Goal: Task Accomplishment & Management: Use online tool/utility

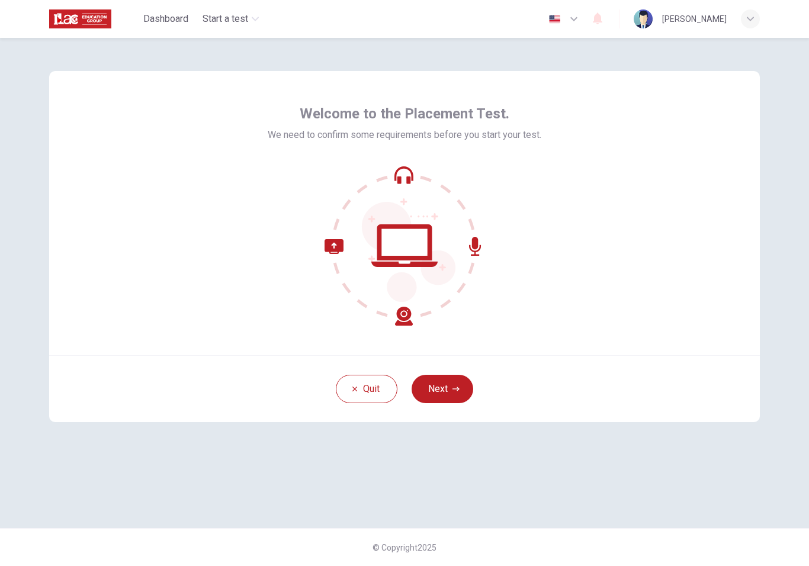
click at [455, 390] on icon "button" at bounding box center [455, 388] width 7 height 7
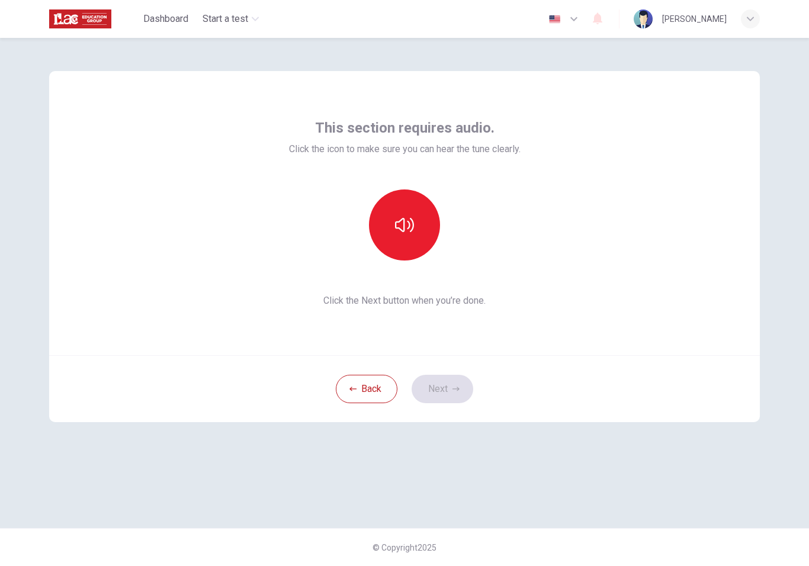
click at [461, 391] on div "Back Next" at bounding box center [404, 388] width 711 height 67
click at [365, 393] on button "Back" at bounding box center [367, 389] width 62 height 28
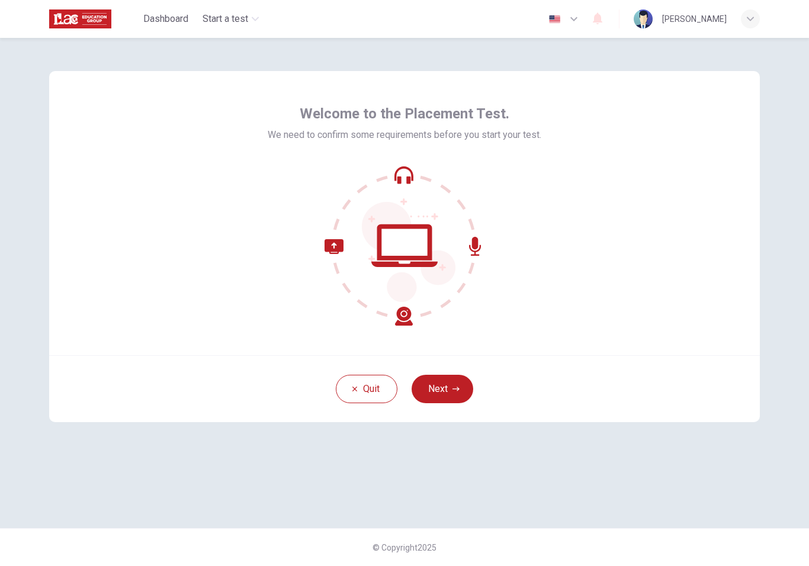
click at [449, 390] on button "Next" at bounding box center [443, 389] width 62 height 28
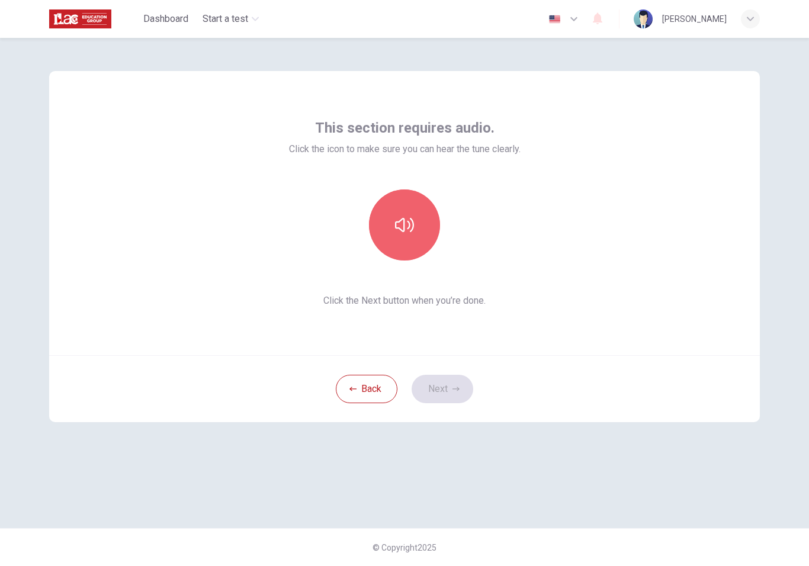
click at [407, 218] on icon "button" at bounding box center [404, 225] width 19 height 19
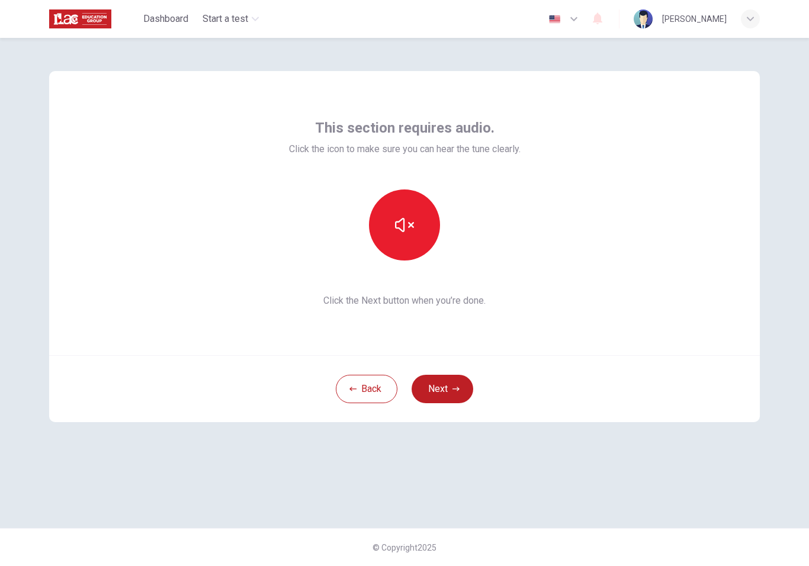
click at [449, 391] on button "Next" at bounding box center [443, 389] width 62 height 28
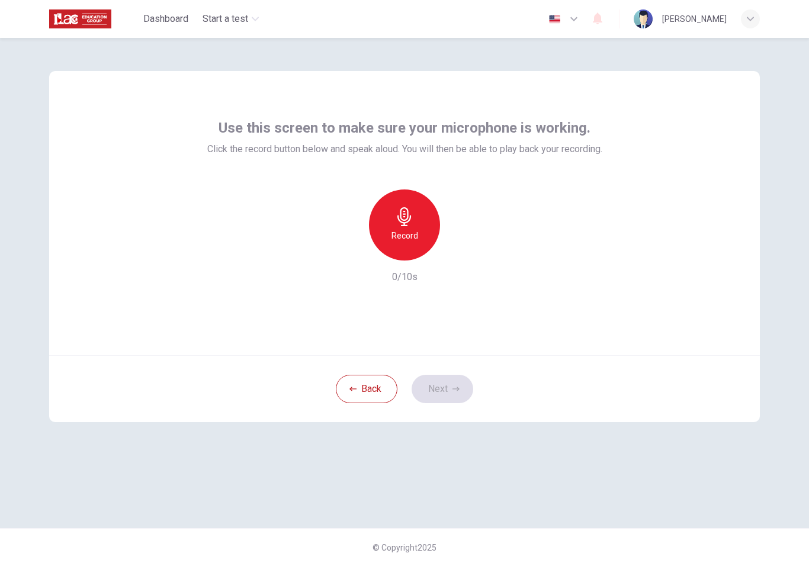
click at [401, 232] on h6 "Record" at bounding box center [404, 236] width 27 height 14
click at [450, 386] on button "Next" at bounding box center [443, 389] width 62 height 28
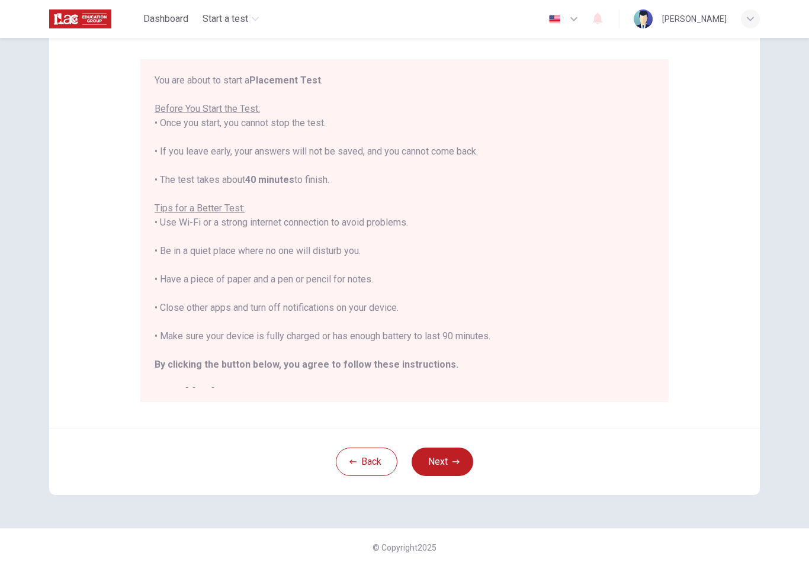
scroll to position [92, 0]
click at [455, 459] on icon "button" at bounding box center [455, 461] width 7 height 7
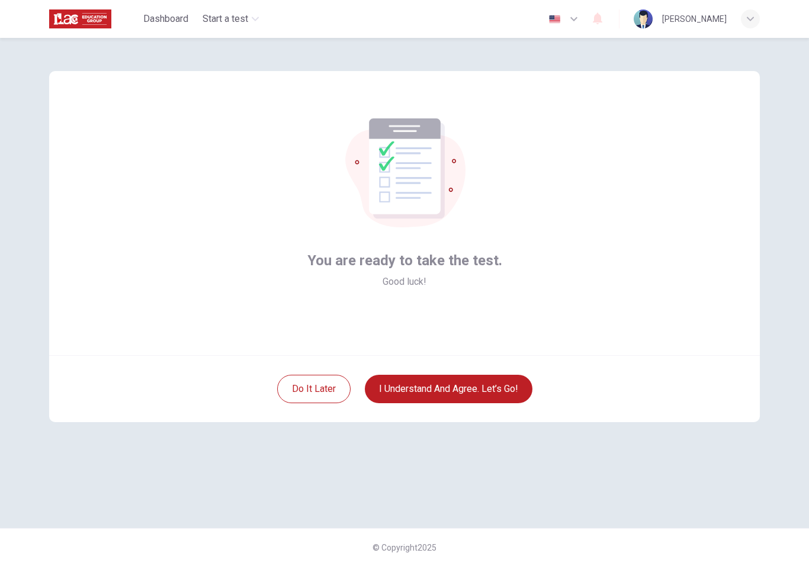
scroll to position [0, 0]
click at [480, 372] on div "Do it later I understand and agree. Let’s go!" at bounding box center [404, 388] width 711 height 67
click at [492, 377] on button "I understand and agree. Let’s go!" at bounding box center [449, 389] width 168 height 28
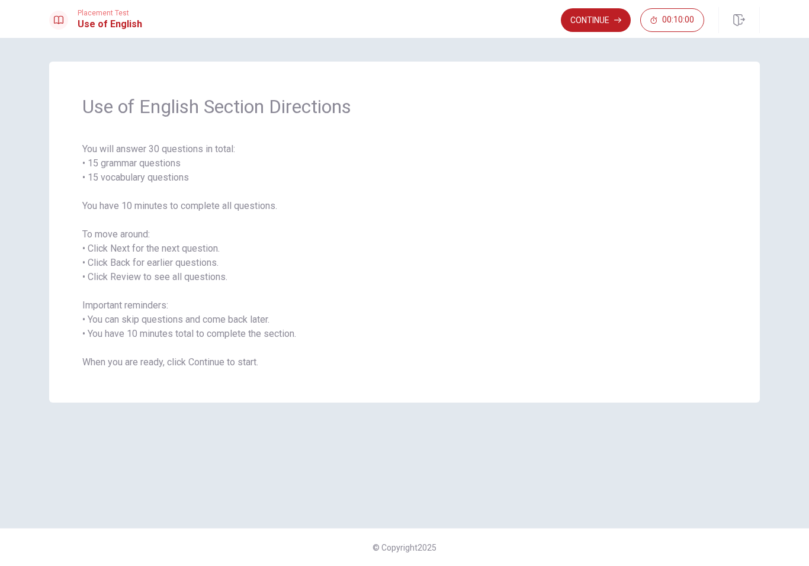
click at [605, 21] on button "Continue" at bounding box center [596, 20] width 70 height 24
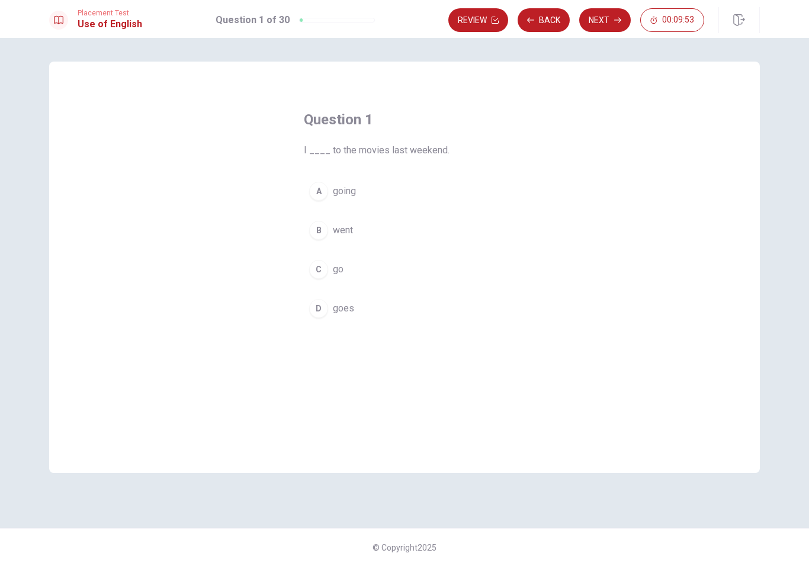
click at [352, 233] on span "went" at bounding box center [343, 230] width 20 height 14
click at [607, 12] on button "Next" at bounding box center [605, 20] width 52 height 24
click at [346, 191] on span "were" at bounding box center [343, 191] width 21 height 14
click at [364, 307] on button "D was" at bounding box center [404, 309] width 201 height 30
click at [609, 12] on button "Next" at bounding box center [605, 20] width 52 height 24
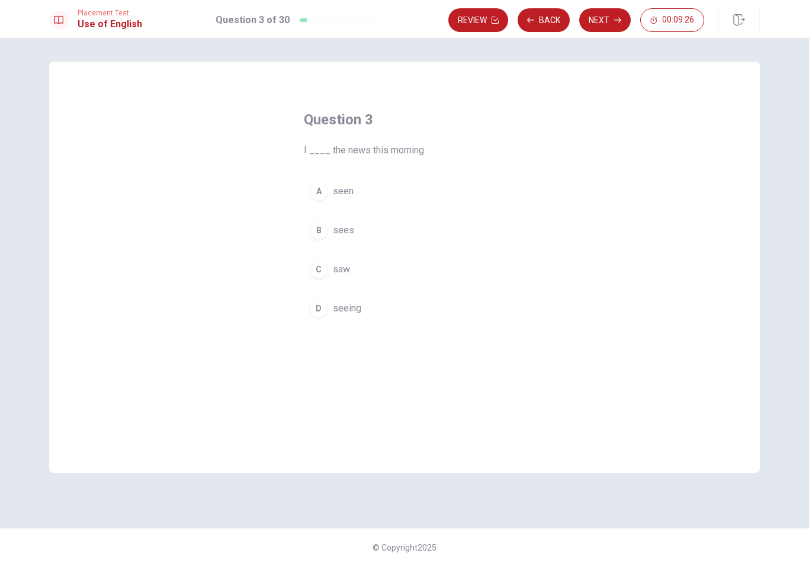
click at [335, 275] on span "saw" at bounding box center [341, 269] width 17 height 14
click at [613, 22] on button "Next" at bounding box center [605, 20] width 52 height 24
click at [344, 260] on button "C will stays" at bounding box center [404, 270] width 201 height 30
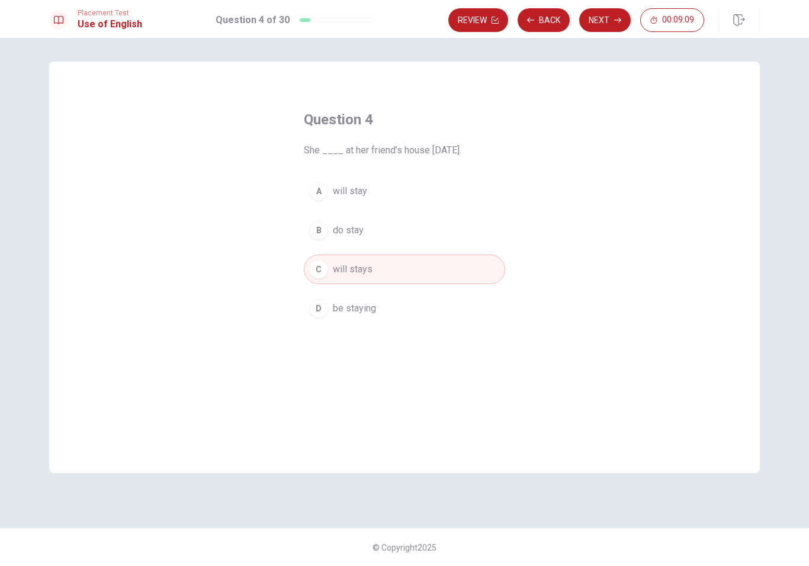
click at [599, 20] on button "Next" at bounding box center [605, 20] width 52 height 24
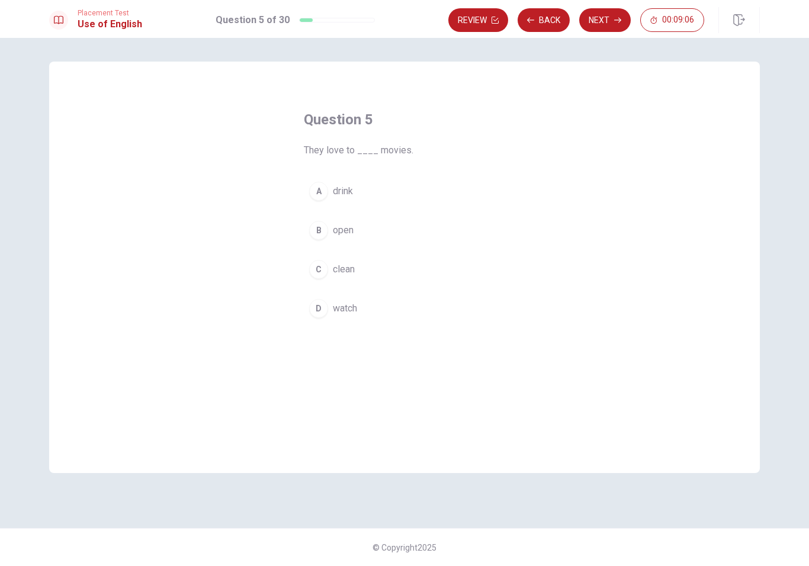
click at [347, 311] on span "watch" at bounding box center [345, 308] width 24 height 14
click at [613, 12] on button "Next" at bounding box center [605, 20] width 52 height 24
click at [342, 313] on span "wash" at bounding box center [344, 308] width 22 height 14
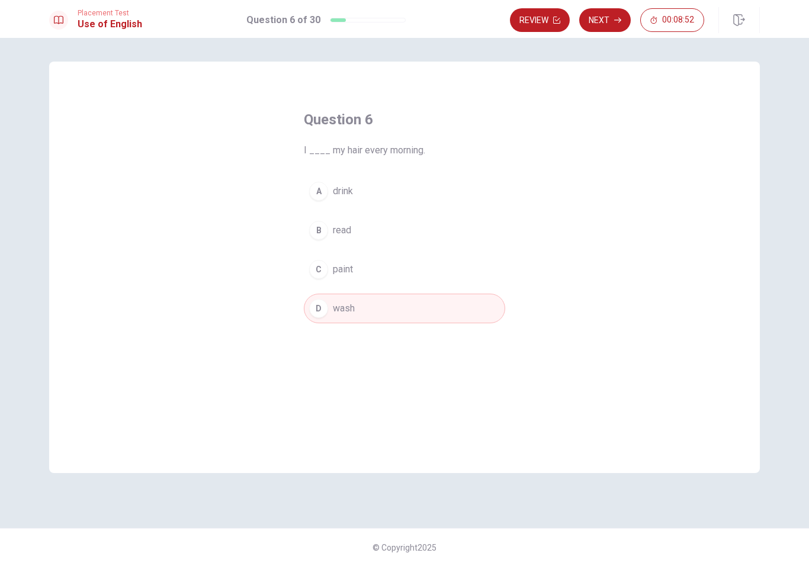
click at [600, 12] on button "Next" at bounding box center [605, 20] width 52 height 24
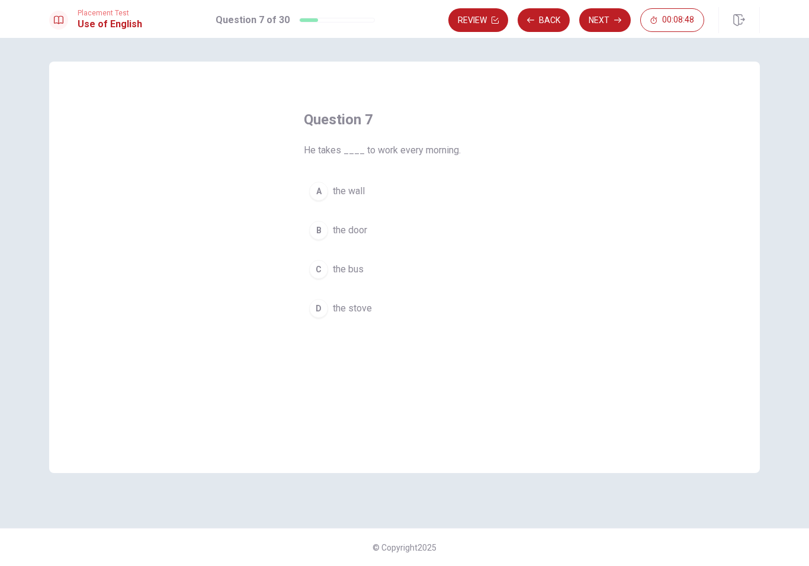
click at [322, 179] on button "A the wall" at bounding box center [404, 191] width 201 height 30
click at [326, 270] on div "C" at bounding box center [318, 269] width 19 height 19
click at [602, 14] on button "Next" at bounding box center [605, 20] width 52 height 24
click at [342, 223] on span "drives" at bounding box center [346, 230] width 26 height 14
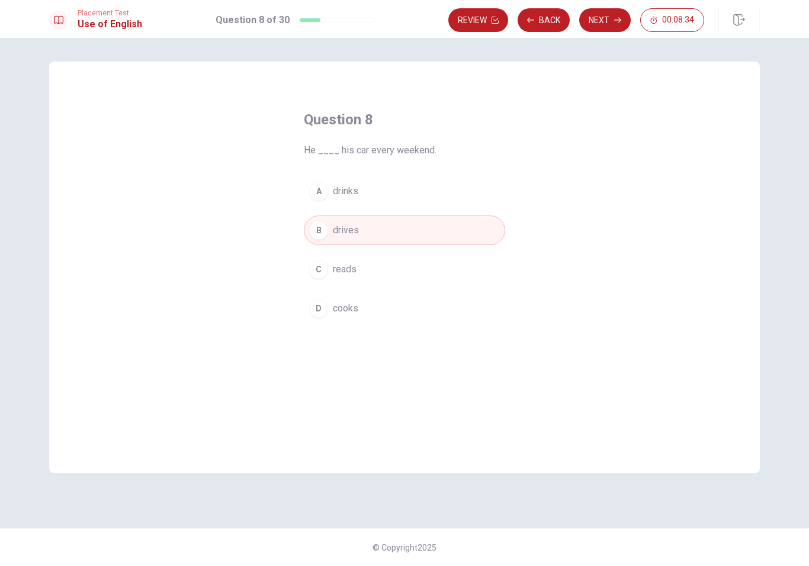
click at [603, 14] on button "Next" at bounding box center [605, 20] width 52 height 24
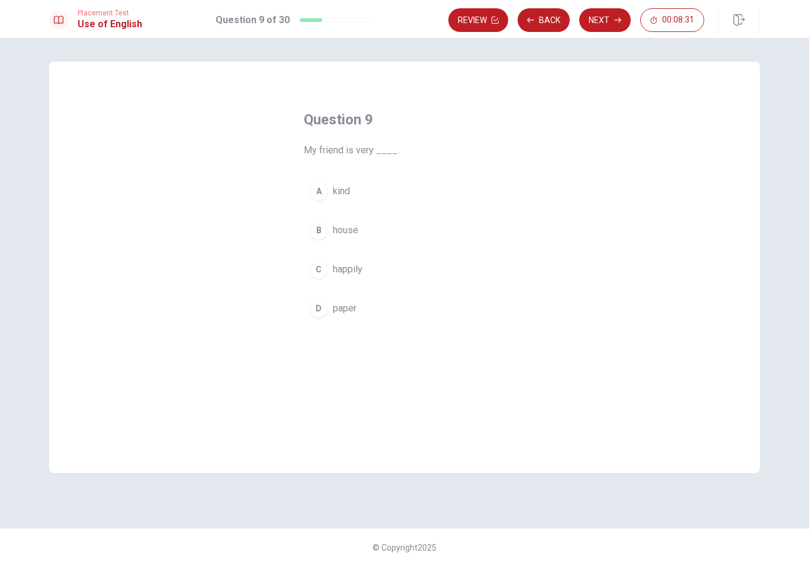
click at [324, 194] on div "A" at bounding box center [318, 191] width 19 height 19
click at [609, 18] on button "Next" at bounding box center [605, 20] width 52 height 24
click at [364, 191] on button "A went" at bounding box center [404, 191] width 201 height 30
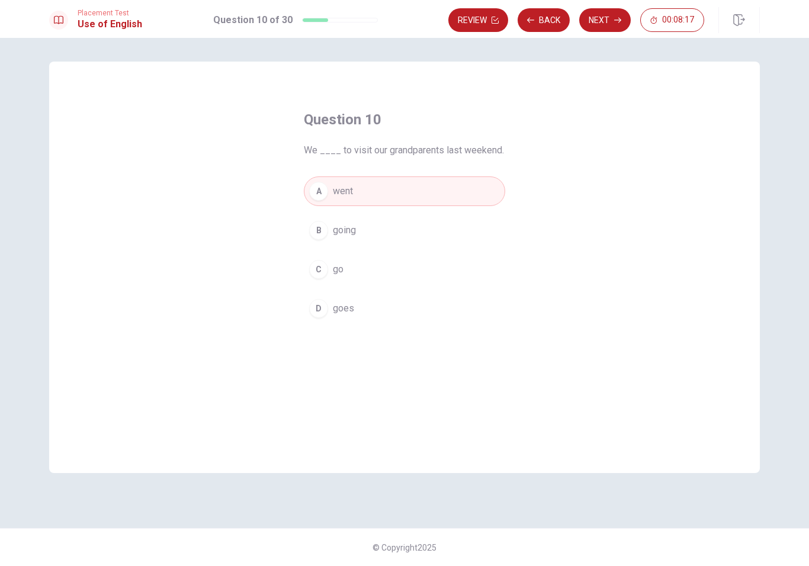
click at [613, 17] on button "Next" at bounding box center [605, 20] width 52 height 24
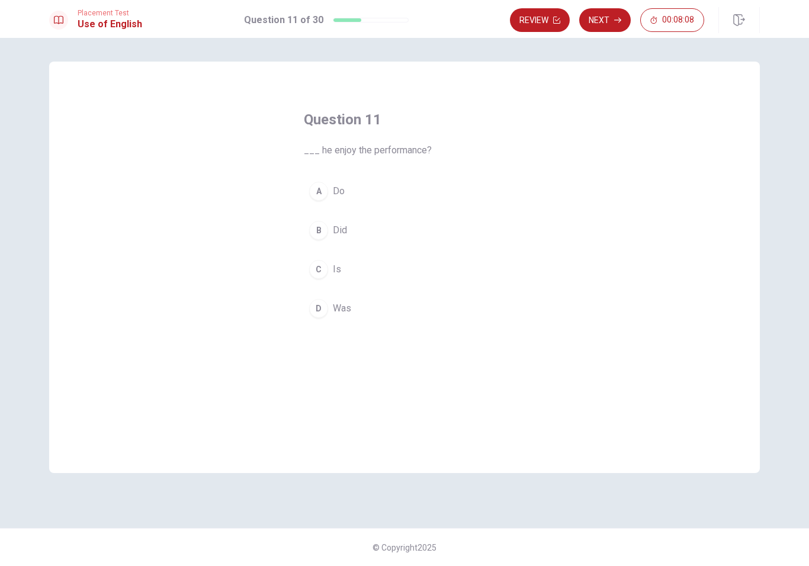
click at [344, 232] on span "Did" at bounding box center [340, 230] width 14 height 14
click at [605, 12] on button "Next" at bounding box center [605, 20] width 52 height 24
click at [392, 185] on button "A was listening" at bounding box center [404, 191] width 201 height 30
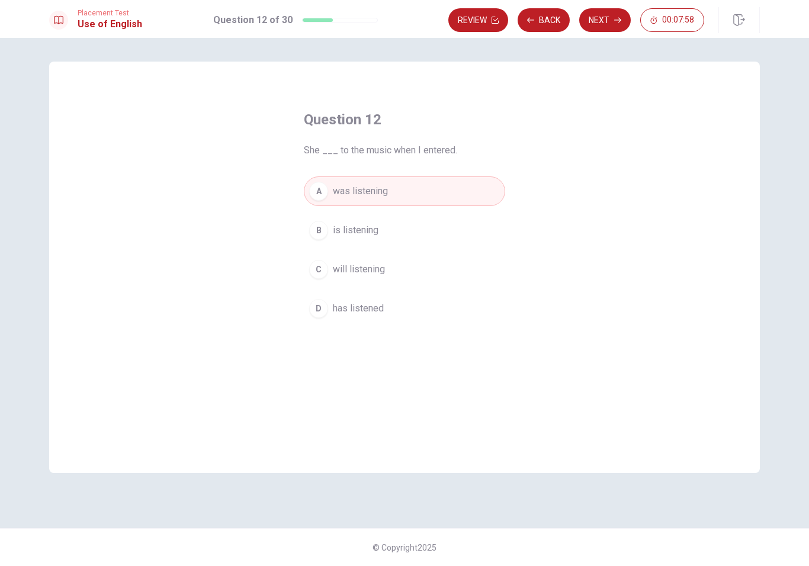
click at [609, 17] on button "Next" at bounding box center [605, 20] width 52 height 24
click at [357, 226] on button "B am" at bounding box center [404, 231] width 201 height 30
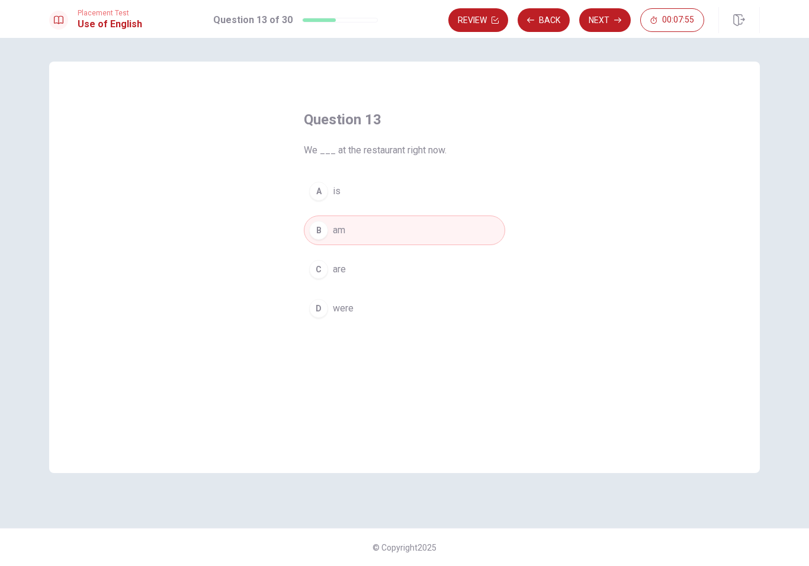
click at [364, 268] on button "C are" at bounding box center [404, 270] width 201 height 30
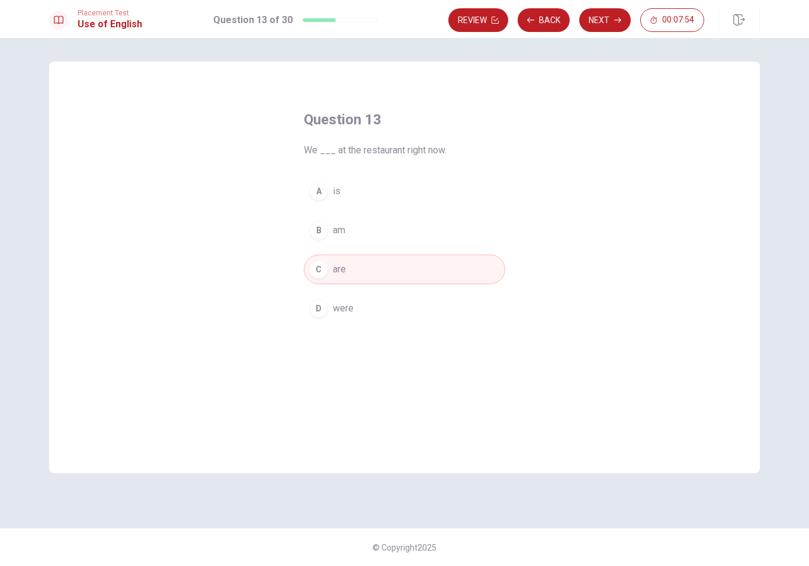
click at [606, 14] on button "Next" at bounding box center [605, 20] width 52 height 24
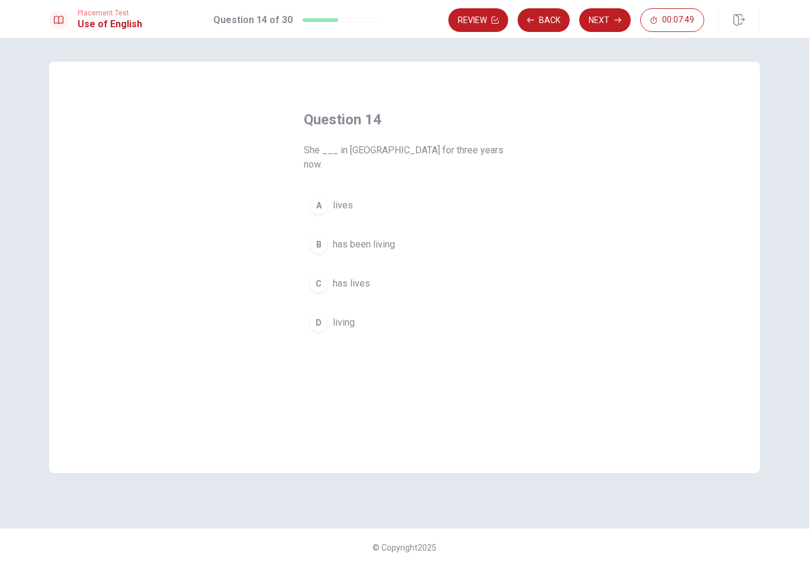
click at [383, 237] on span "has been living" at bounding box center [364, 244] width 62 height 14
click at [609, 18] on button "Next" at bounding box center [605, 20] width 52 height 24
click at [375, 191] on button "A Blue" at bounding box center [404, 191] width 201 height 30
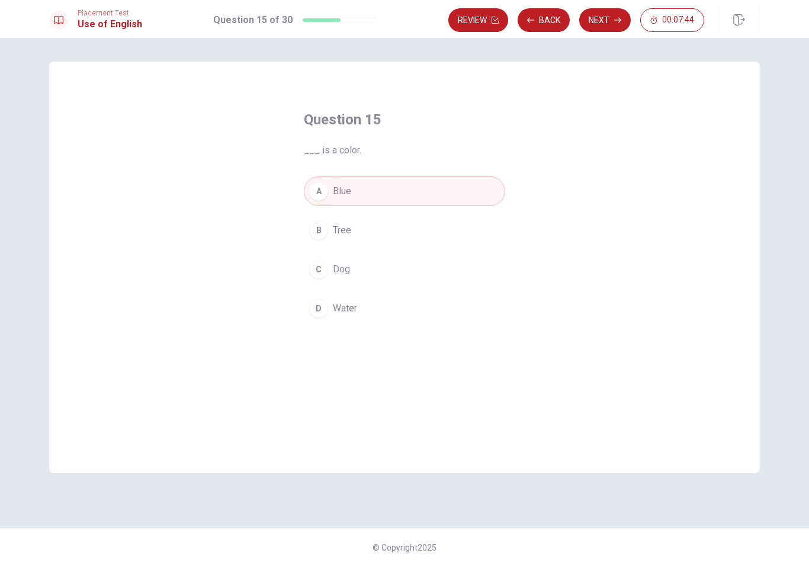
click at [612, 14] on button "Next" at bounding box center [605, 20] width 52 height 24
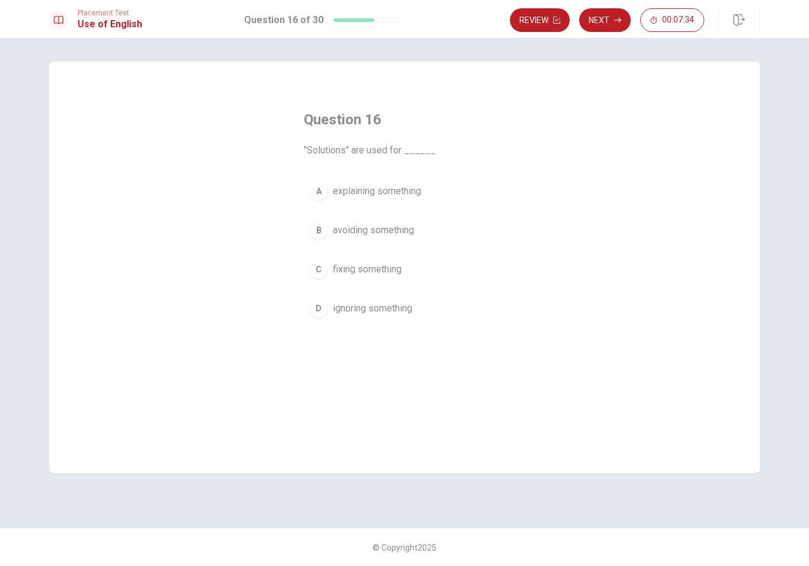
click at [386, 195] on span "explaining something" at bounding box center [377, 191] width 88 height 14
click at [612, 14] on button "Next" at bounding box center [605, 20] width 52 height 24
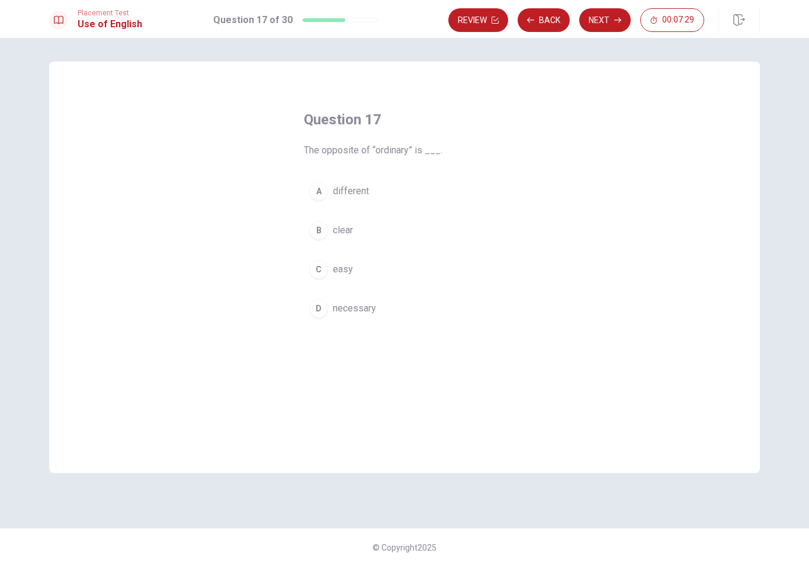
click at [361, 182] on button "A different" at bounding box center [404, 191] width 201 height 30
click at [608, 14] on button "Next" at bounding box center [605, 20] width 52 height 24
click at [376, 183] on button "A simple" at bounding box center [404, 191] width 201 height 30
click at [620, 15] on button "Next" at bounding box center [605, 20] width 52 height 24
click at [390, 266] on span "take temporarily" at bounding box center [366, 269] width 67 height 14
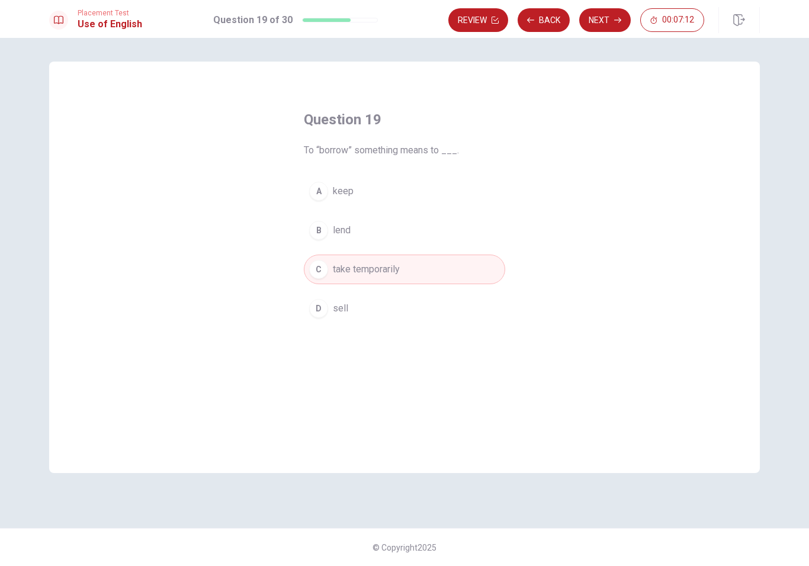
click at [606, 15] on button "Next" at bounding box center [605, 20] width 52 height 24
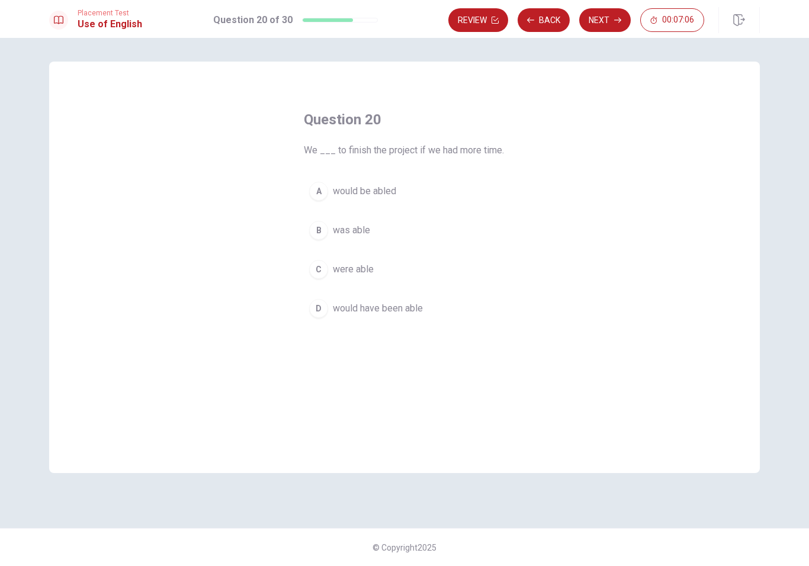
click at [389, 187] on span "would be abled" at bounding box center [364, 191] width 63 height 14
click at [608, 14] on button "Next" at bounding box center [605, 20] width 52 height 24
click at [394, 225] on button "B had finished" at bounding box center [404, 231] width 201 height 30
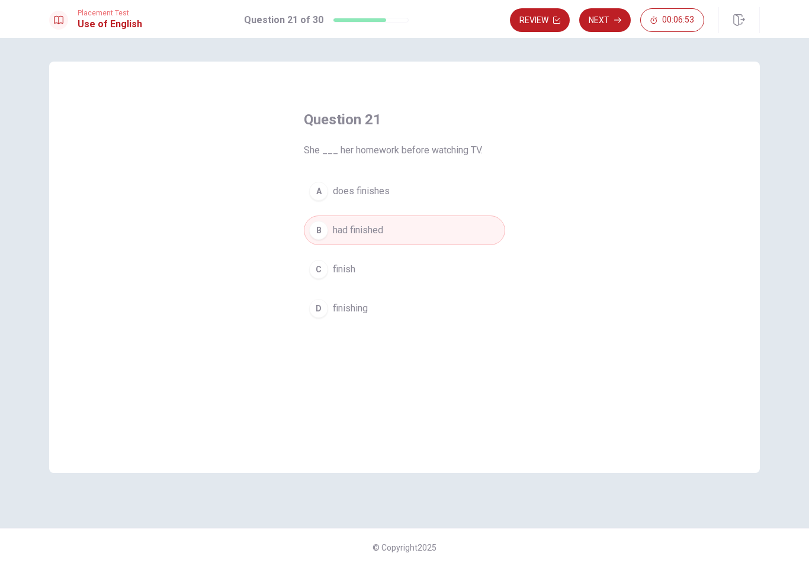
click at [607, 20] on button "Next" at bounding box center [605, 20] width 52 height 24
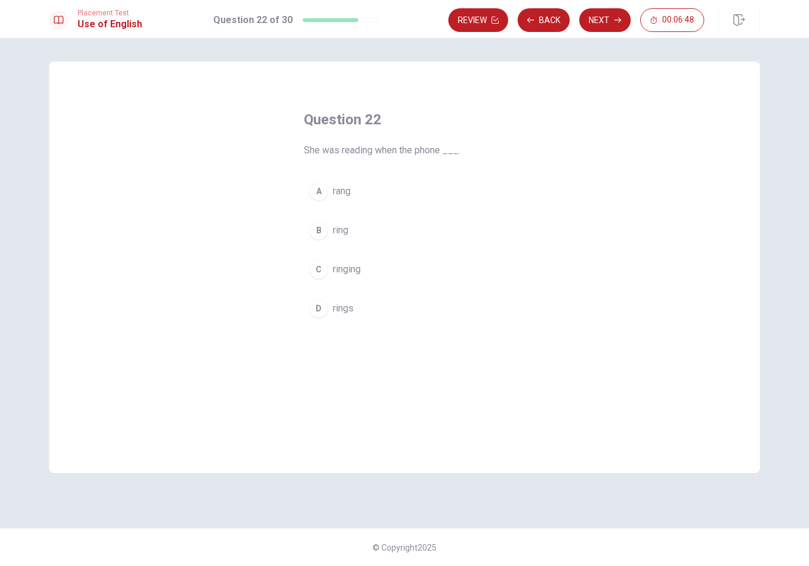
click at [382, 266] on button "C ringing" at bounding box center [404, 270] width 201 height 30
click at [412, 193] on button "A rang" at bounding box center [404, 191] width 201 height 30
click at [609, 13] on button "Next" at bounding box center [605, 20] width 52 height 24
click at [547, 18] on button "Back" at bounding box center [543, 20] width 52 height 24
click at [407, 223] on button "B ring" at bounding box center [404, 231] width 201 height 30
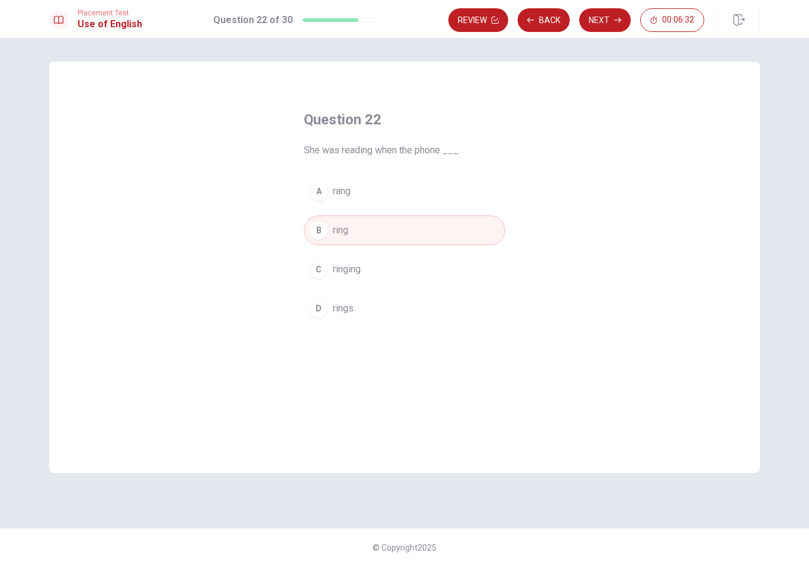
click at [609, 17] on button "Next" at bounding box center [605, 20] width 52 height 24
click at [406, 185] on button "A receive" at bounding box center [404, 191] width 201 height 30
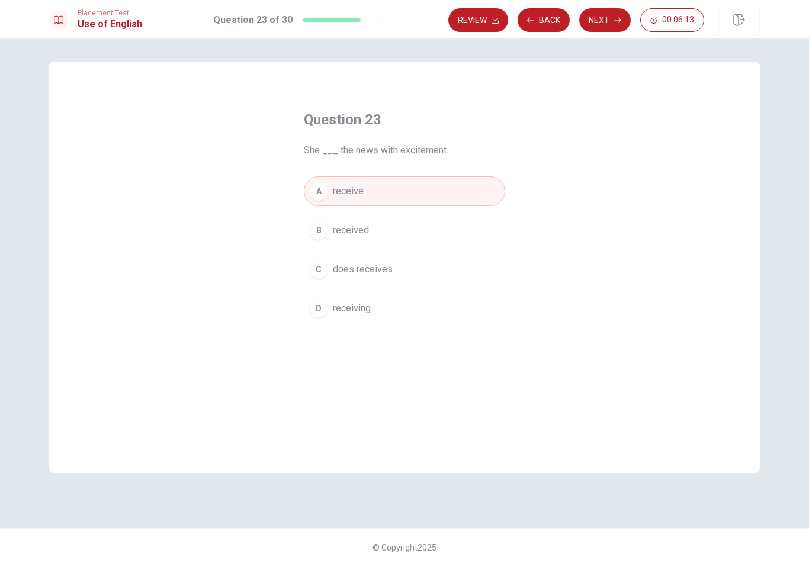
click at [416, 227] on button "B received" at bounding box center [404, 231] width 201 height 30
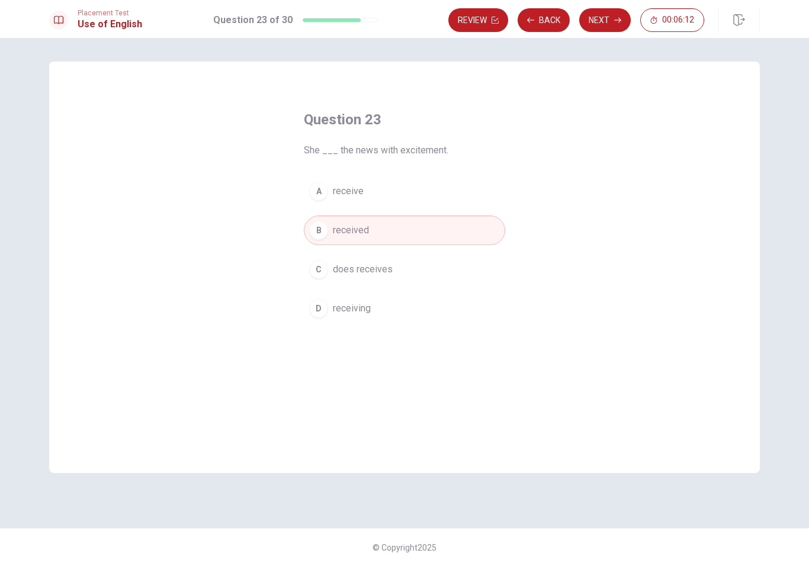
click at [610, 16] on button "Next" at bounding box center [605, 20] width 52 height 24
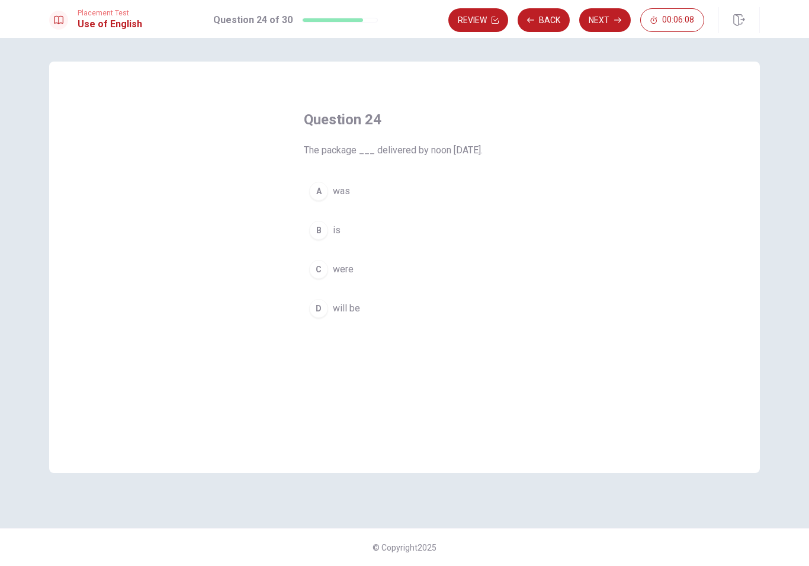
click at [375, 306] on button "D will be" at bounding box center [404, 309] width 201 height 30
click at [604, 9] on button "Next" at bounding box center [605, 20] width 52 height 24
click at [386, 191] on button "A sound like" at bounding box center [404, 191] width 201 height 30
click at [385, 306] on button "D look like" at bounding box center [404, 309] width 201 height 30
click at [603, 20] on button "Next" at bounding box center [605, 20] width 52 height 24
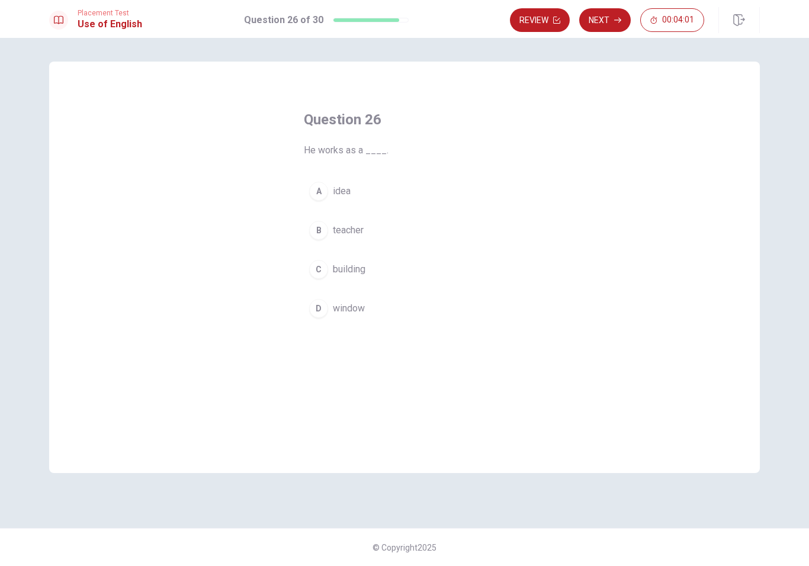
click at [373, 229] on button "B teacher" at bounding box center [404, 231] width 201 height 30
click at [606, 19] on button "Next" at bounding box center [605, 20] width 52 height 24
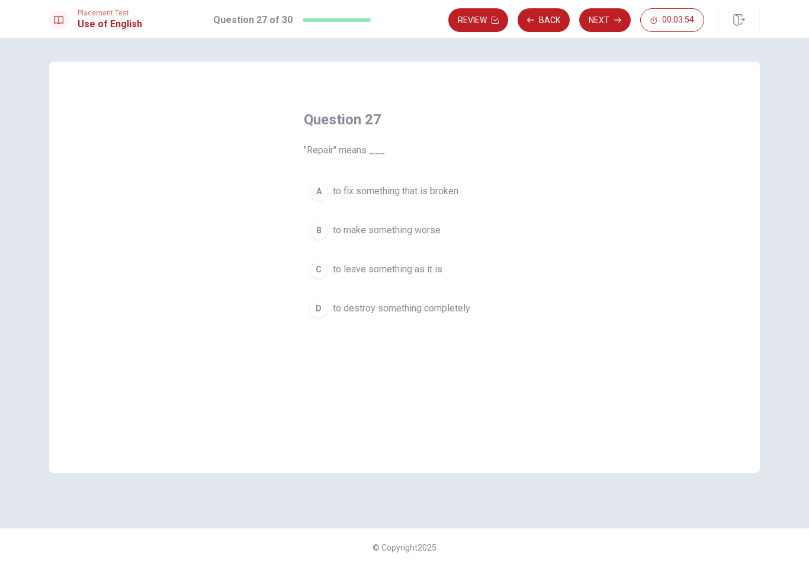
click at [383, 172] on div "Question 27 "Repair" means ___. A to fix something that is broken B to make som…" at bounding box center [404, 216] width 249 height 251
click at [400, 195] on span "to fix something that is broken" at bounding box center [396, 191] width 126 height 14
click at [609, 19] on button "Next" at bounding box center [605, 20] width 52 height 24
click at [386, 267] on button "C feeling" at bounding box center [404, 270] width 201 height 30
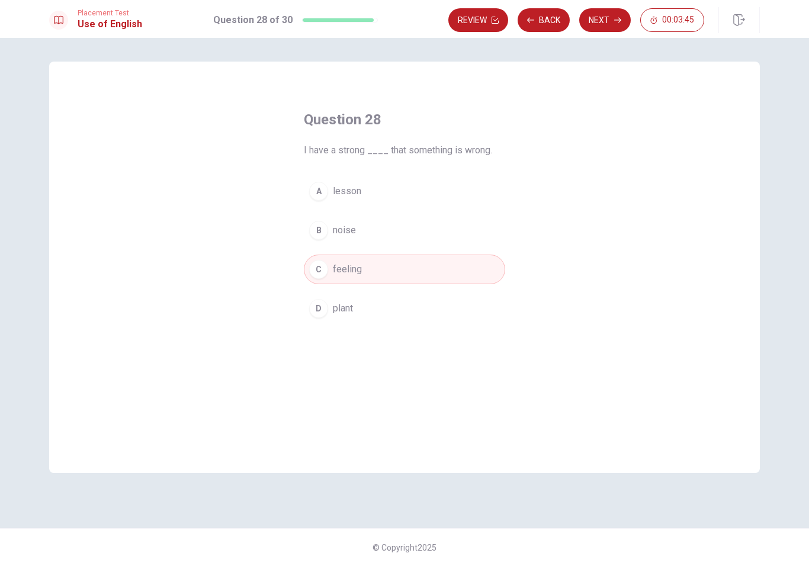
click at [606, 13] on button "Next" at bounding box center [605, 20] width 52 height 24
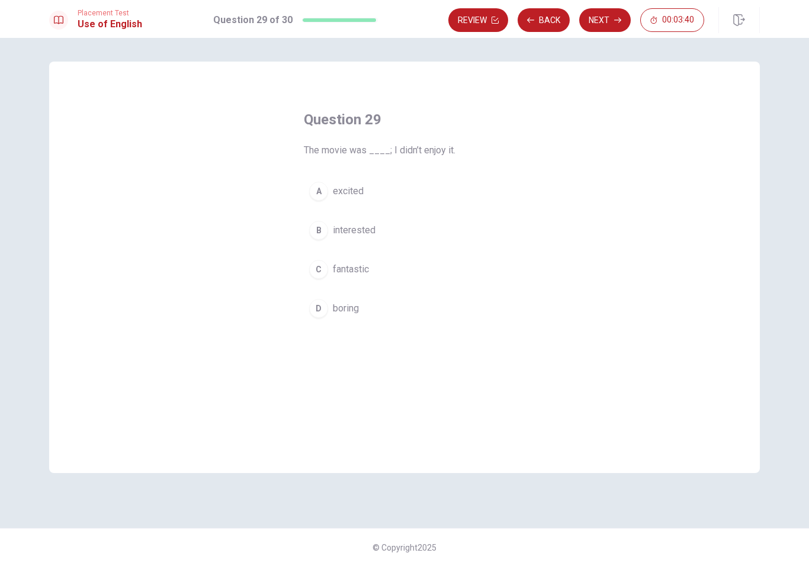
click at [406, 301] on button "D boring" at bounding box center [404, 309] width 201 height 30
click at [615, 18] on icon "button" at bounding box center [617, 20] width 7 height 7
click at [394, 263] on button "C visited" at bounding box center [404, 270] width 201 height 30
click at [607, 17] on button "Next" at bounding box center [605, 20] width 52 height 24
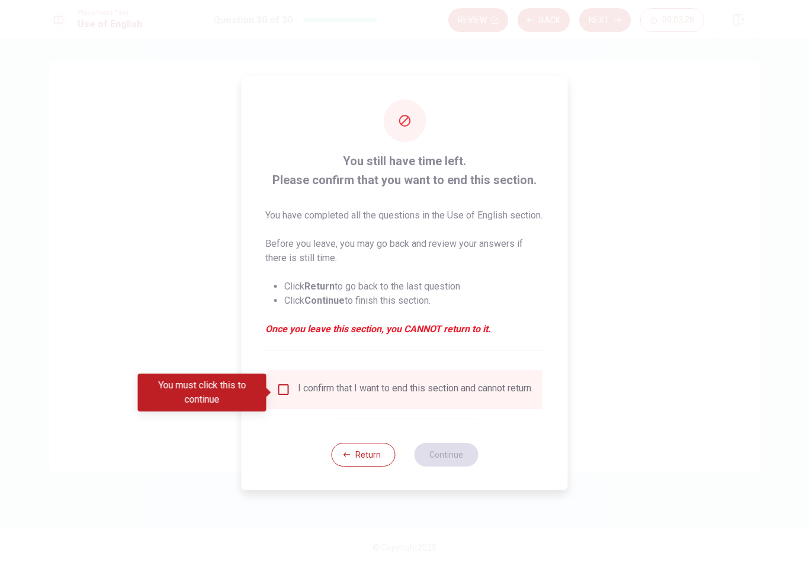
click at [277, 389] on input "You must click this to continue" at bounding box center [284, 389] width 14 height 14
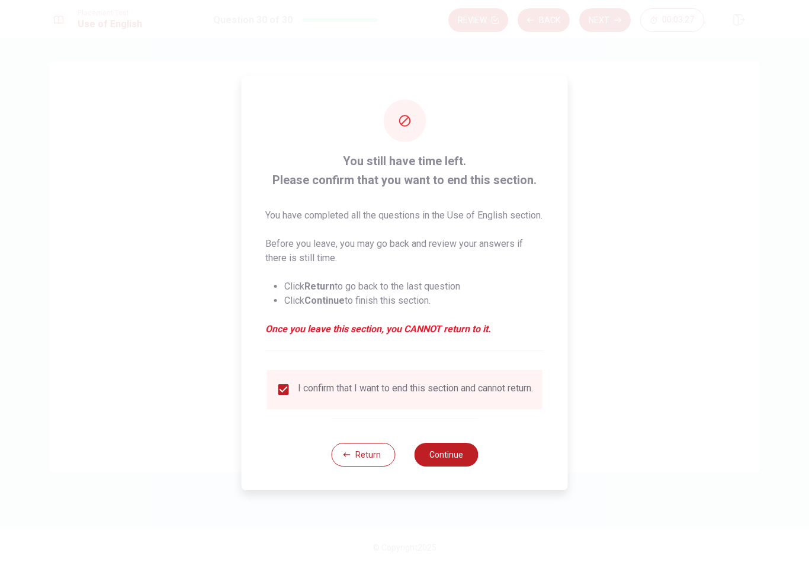
click at [452, 464] on button "Continue" at bounding box center [446, 455] width 64 height 24
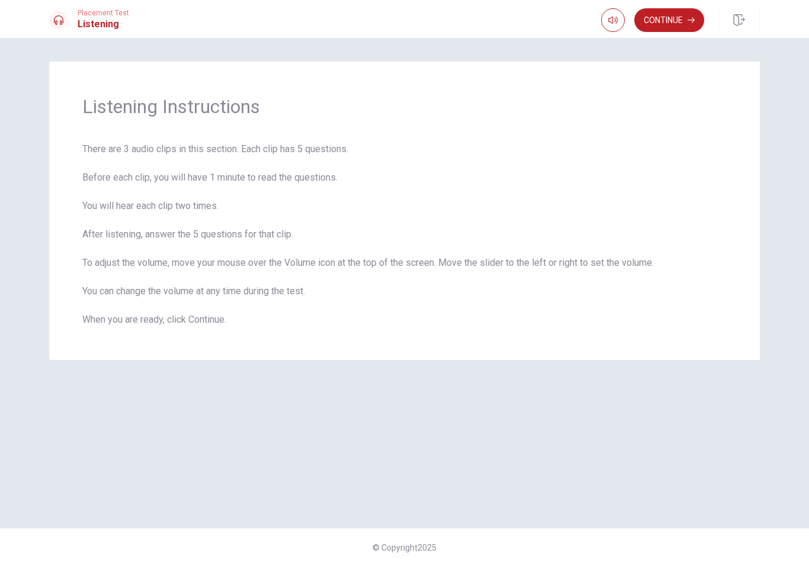
click at [681, 15] on button "Continue" at bounding box center [669, 20] width 70 height 24
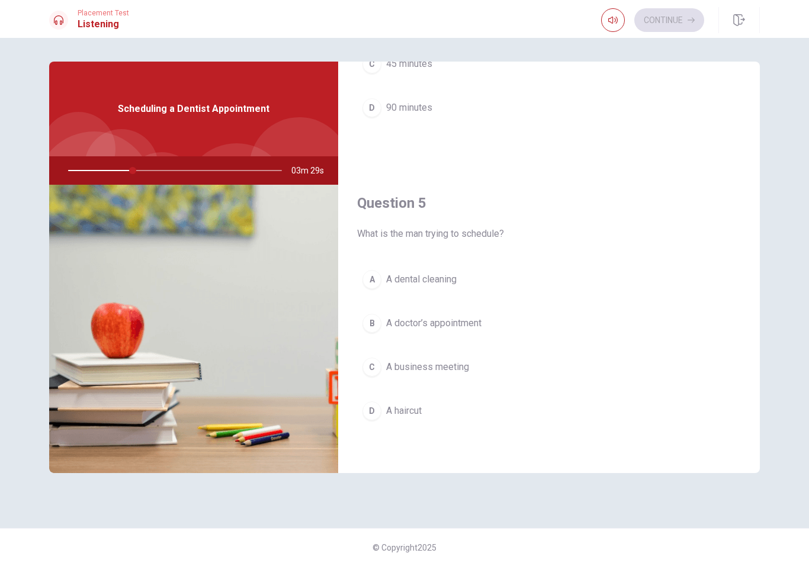
scroll to position [1104, 0]
click at [434, 281] on span "A dental cleaning" at bounding box center [421, 279] width 70 height 14
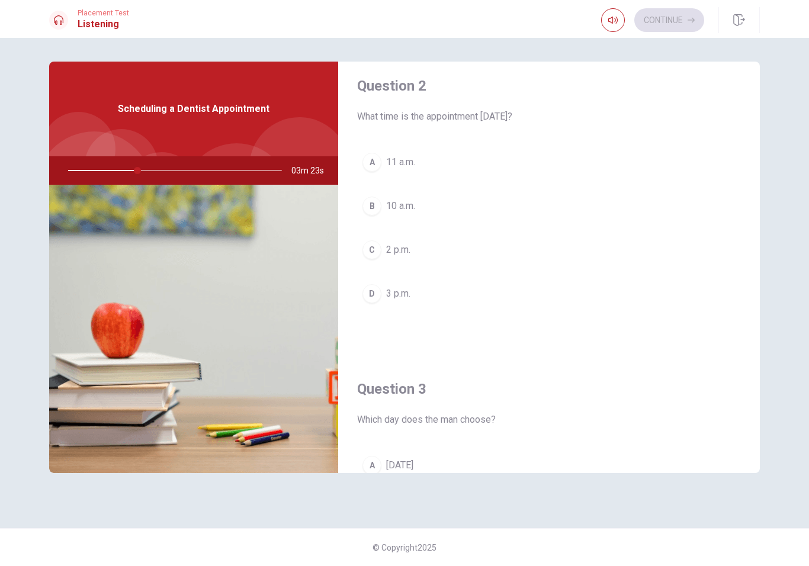
scroll to position [311, 0]
click at [442, 289] on button "D 3 p.m." at bounding box center [549, 295] width 384 height 30
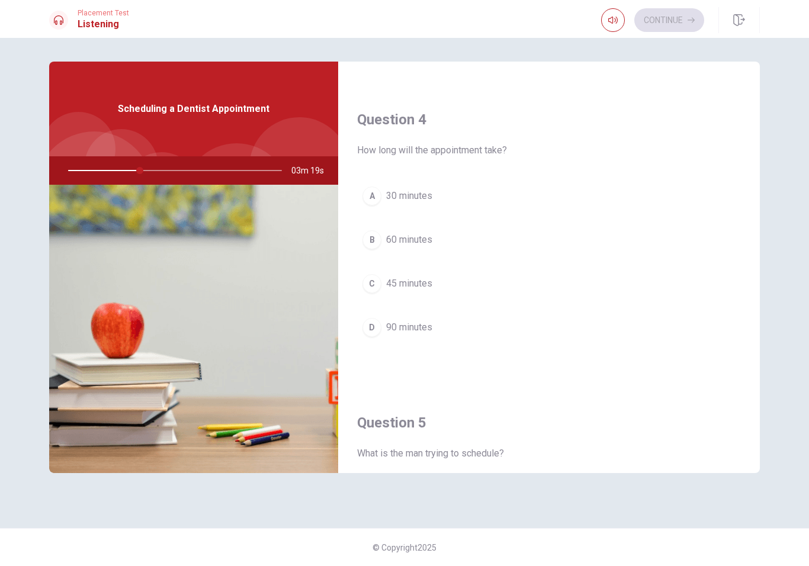
scroll to position [895, 0]
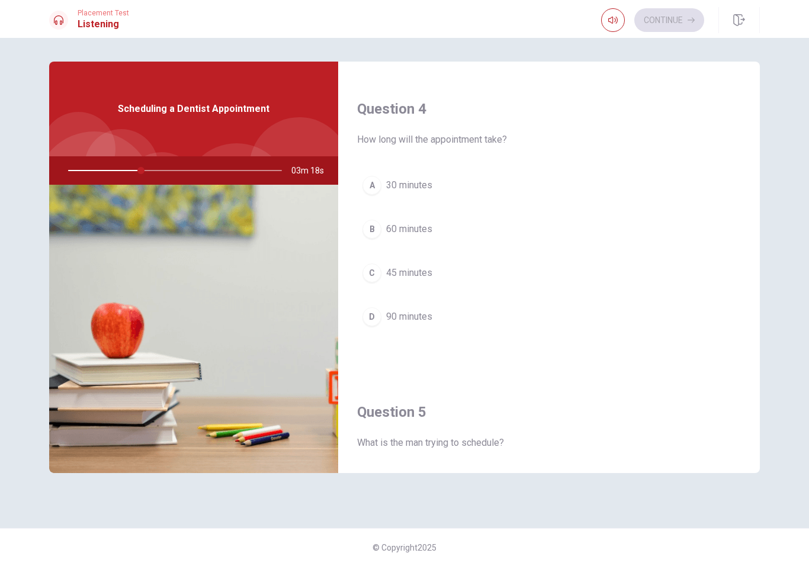
click at [478, 274] on button "C 45 minutes" at bounding box center [549, 273] width 384 height 30
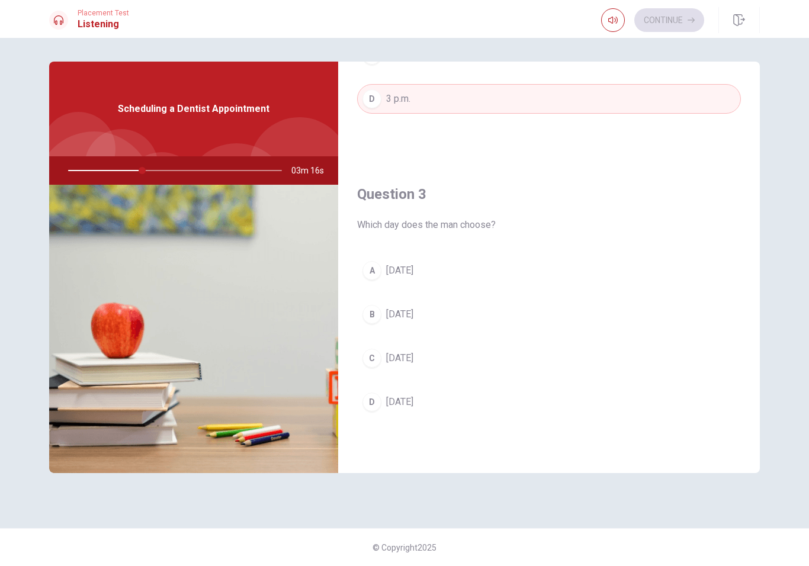
scroll to position [502, 0]
click at [522, 402] on button "D [DATE]" at bounding box center [549, 408] width 384 height 30
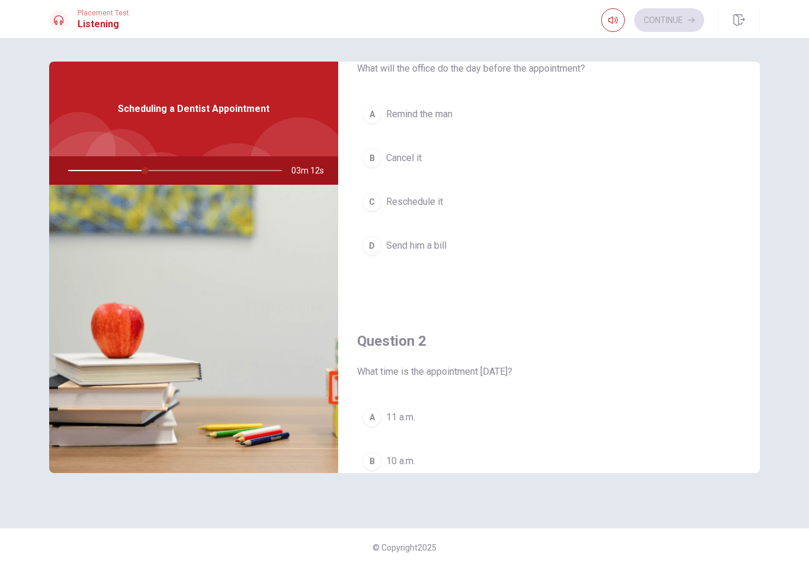
scroll to position [56, 0]
click at [491, 103] on button "A Remind the man" at bounding box center [549, 115] width 384 height 30
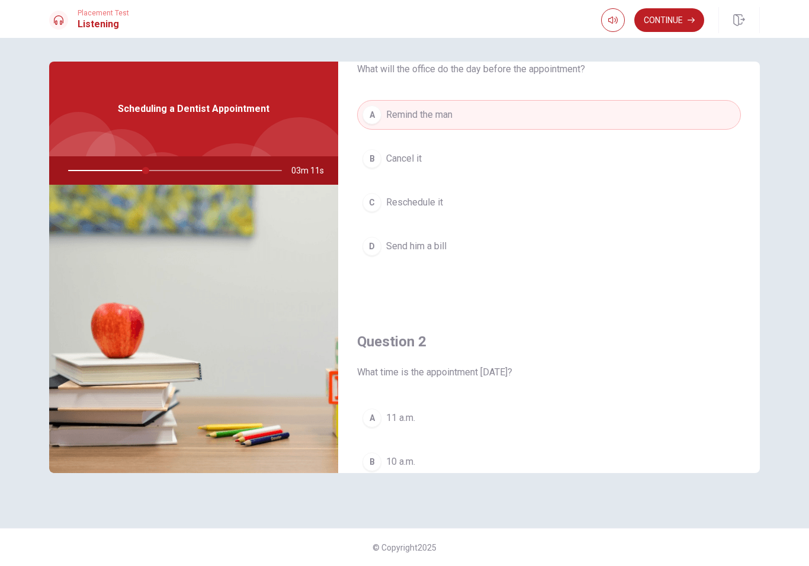
click at [680, 15] on button "Continue" at bounding box center [669, 20] width 70 height 24
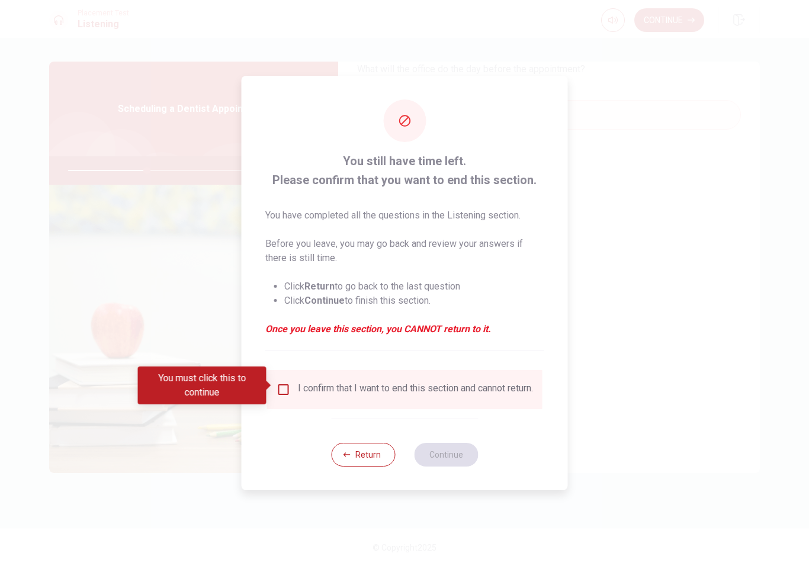
click at [279, 385] on input "You must click this to continue" at bounding box center [284, 389] width 14 height 14
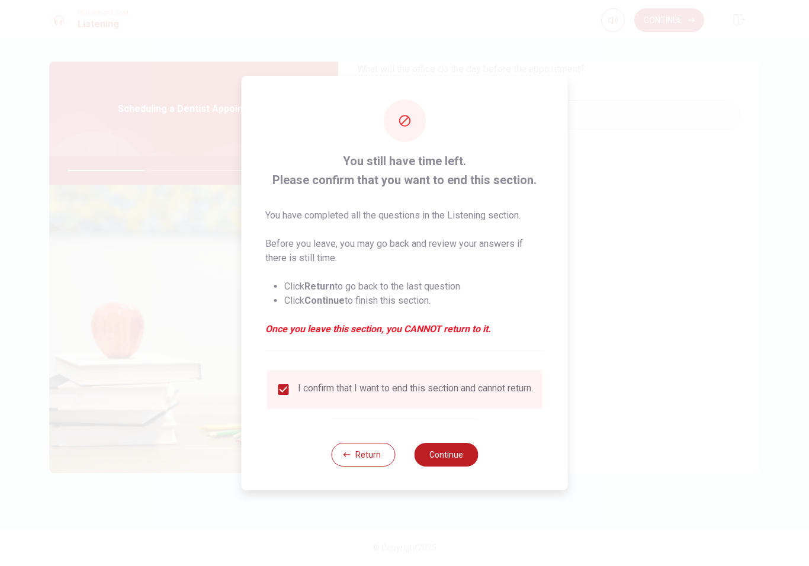
click at [447, 460] on button "Continue" at bounding box center [446, 455] width 64 height 24
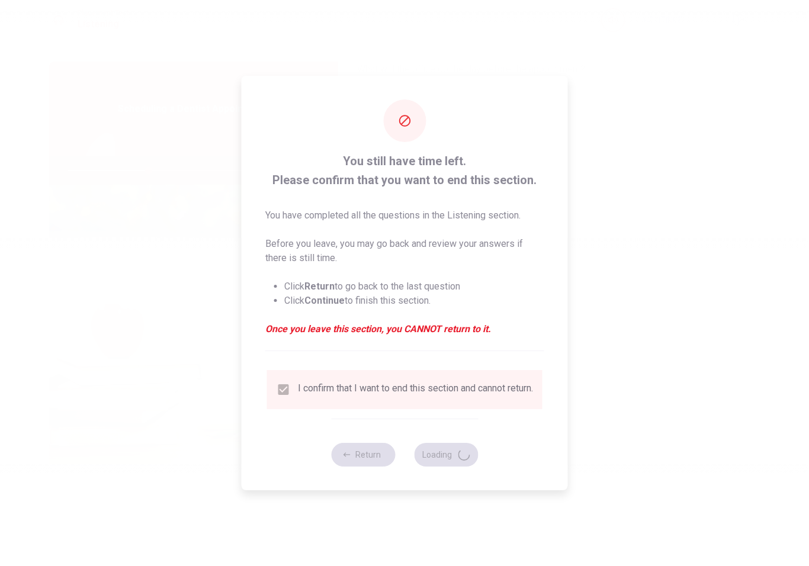
type input "38"
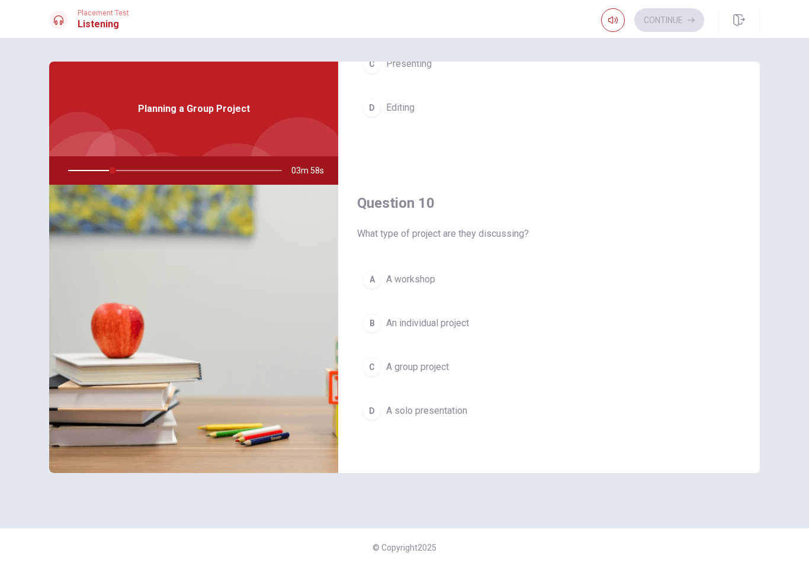
scroll to position [1104, 0]
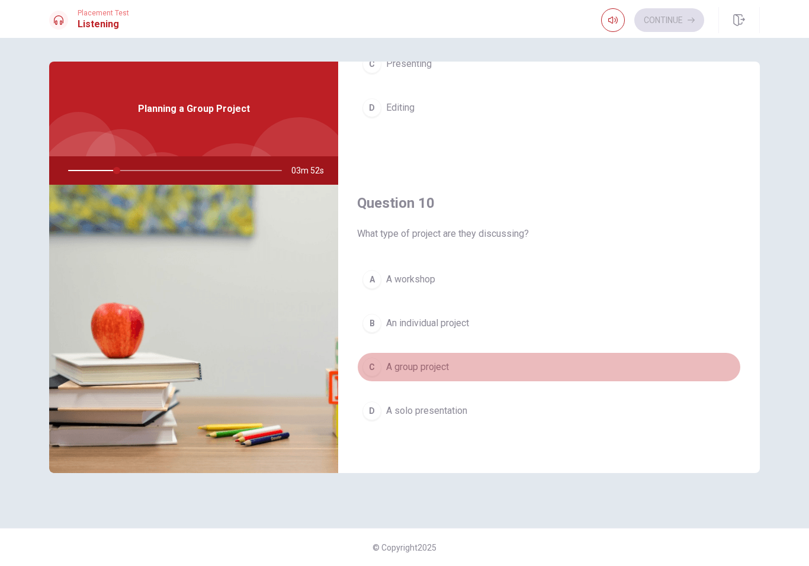
click at [657, 361] on button "C A group project" at bounding box center [549, 367] width 384 height 30
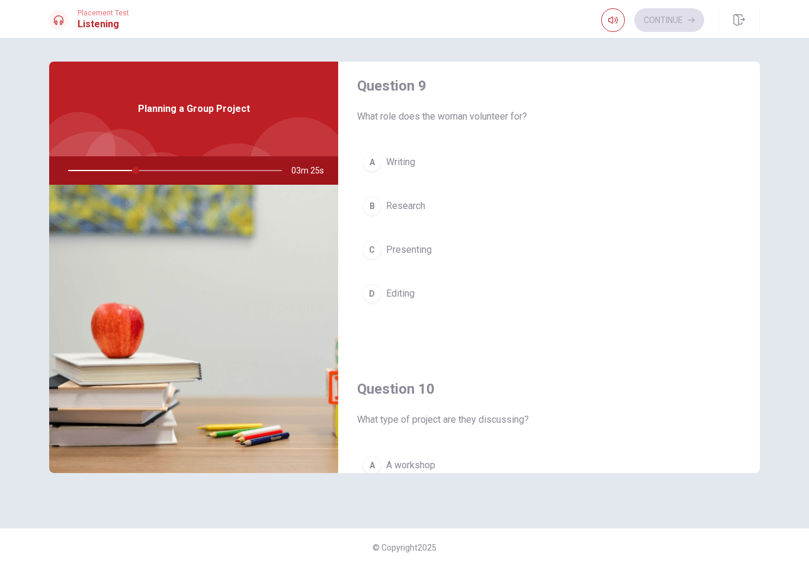
scroll to position [919, 0]
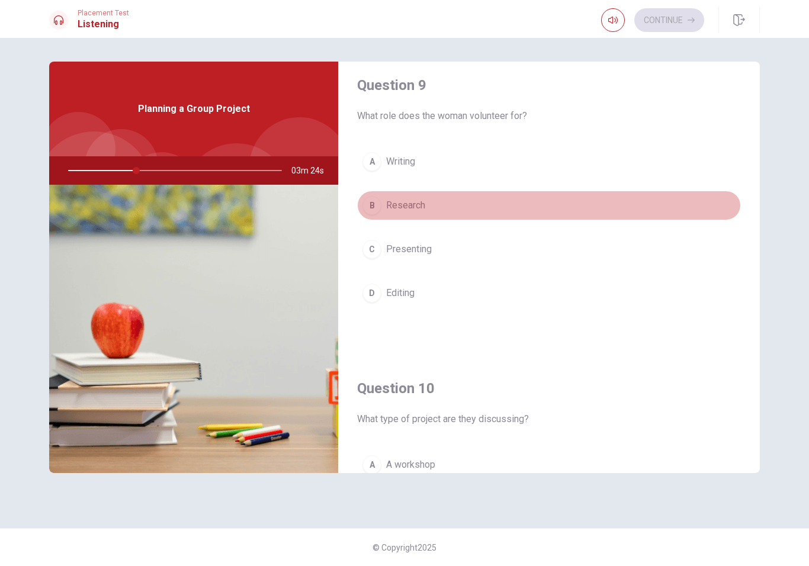
click at [460, 207] on button "B Research" at bounding box center [549, 206] width 384 height 30
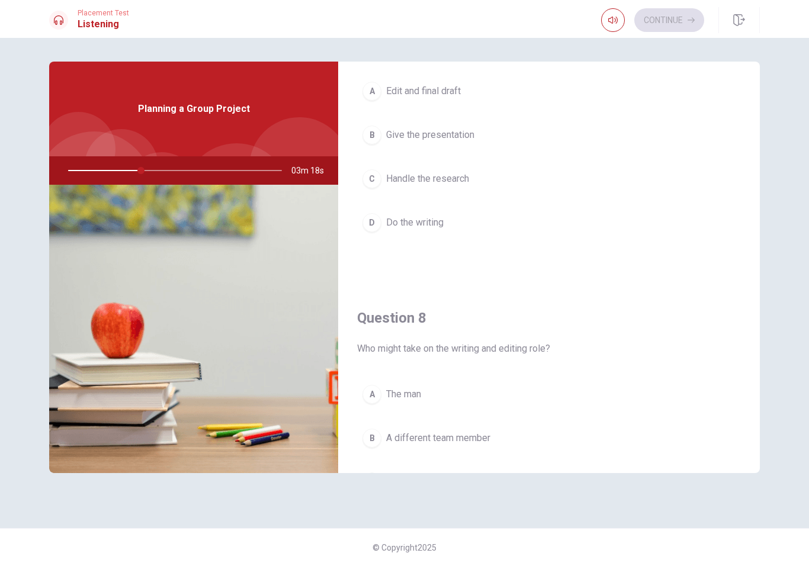
scroll to position [375, 0]
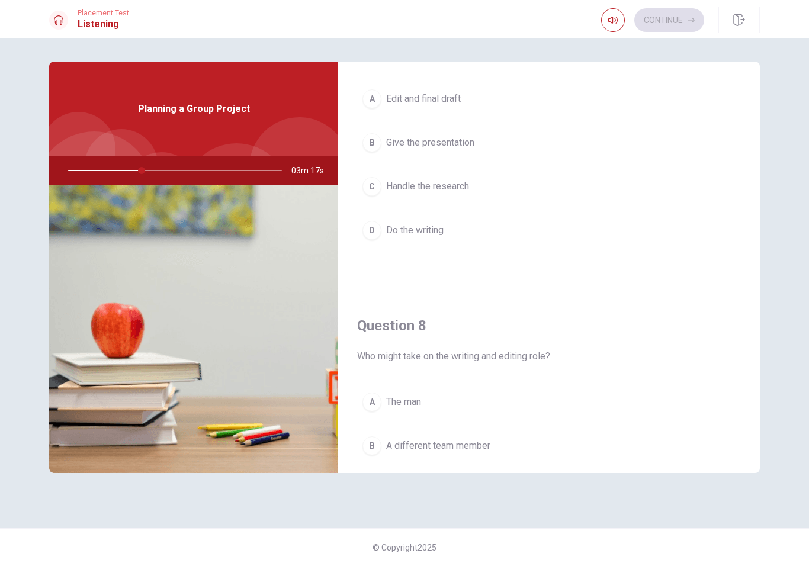
click at [467, 140] on span "Give the presentation" at bounding box center [430, 143] width 88 height 14
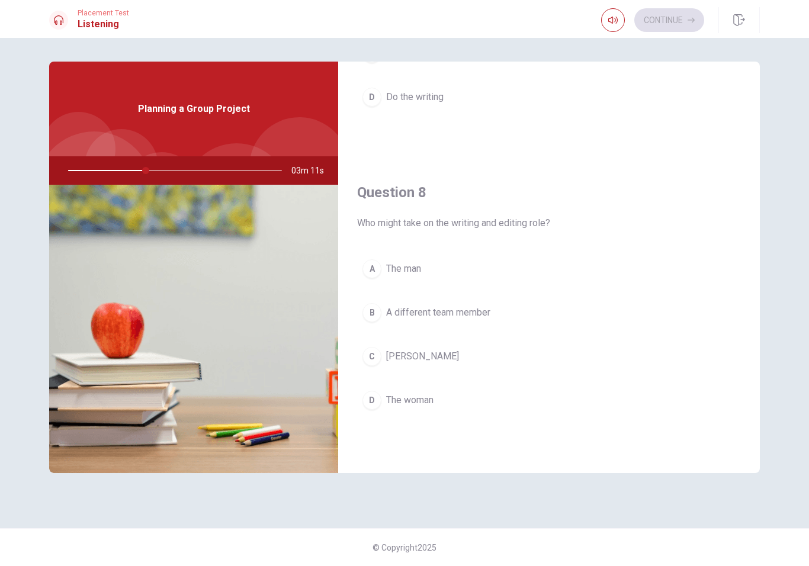
scroll to position [509, 0]
click at [505, 343] on button "C [PERSON_NAME]" at bounding box center [549, 356] width 384 height 30
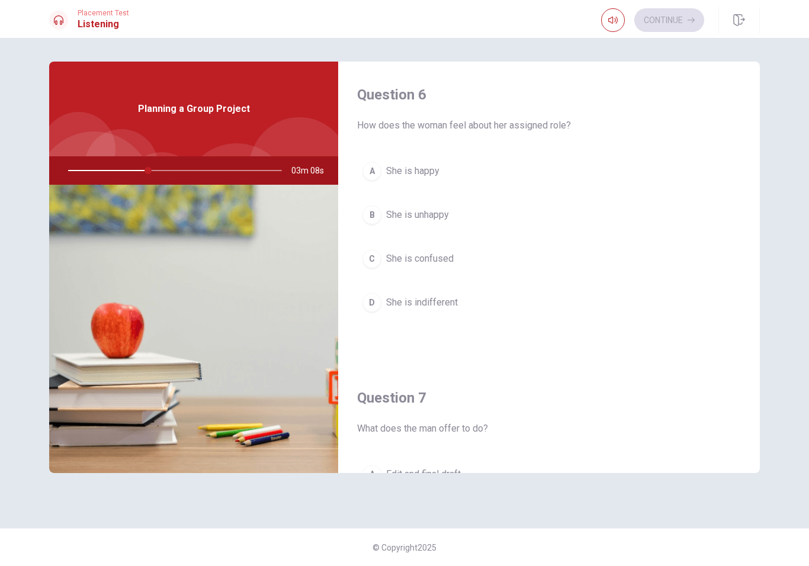
scroll to position [0, 0]
click at [609, 254] on button "C She is confused" at bounding box center [549, 259] width 384 height 30
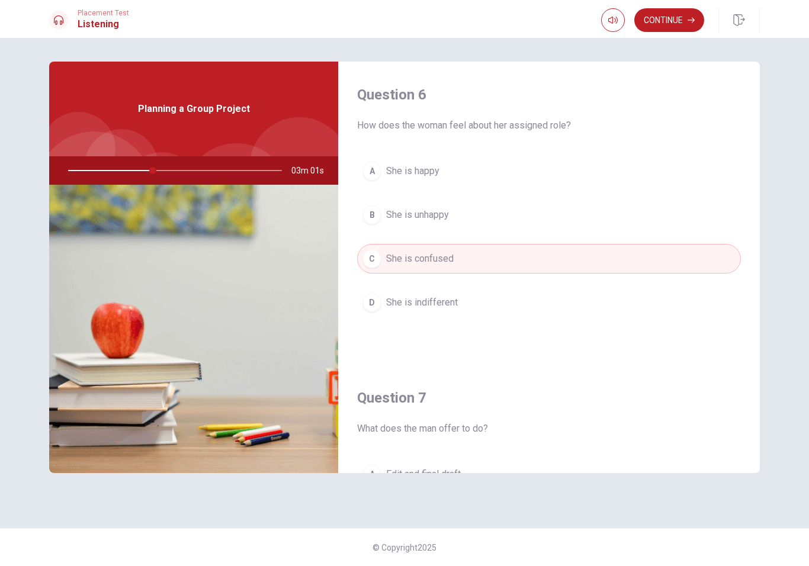
click at [601, 164] on button "A She is happy" at bounding box center [549, 171] width 384 height 30
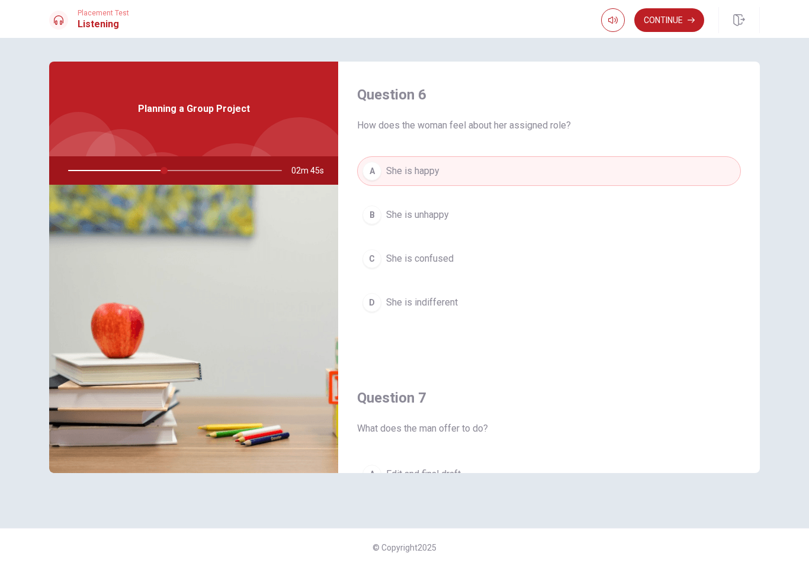
click at [679, 14] on button "Continue" at bounding box center [669, 20] width 70 height 24
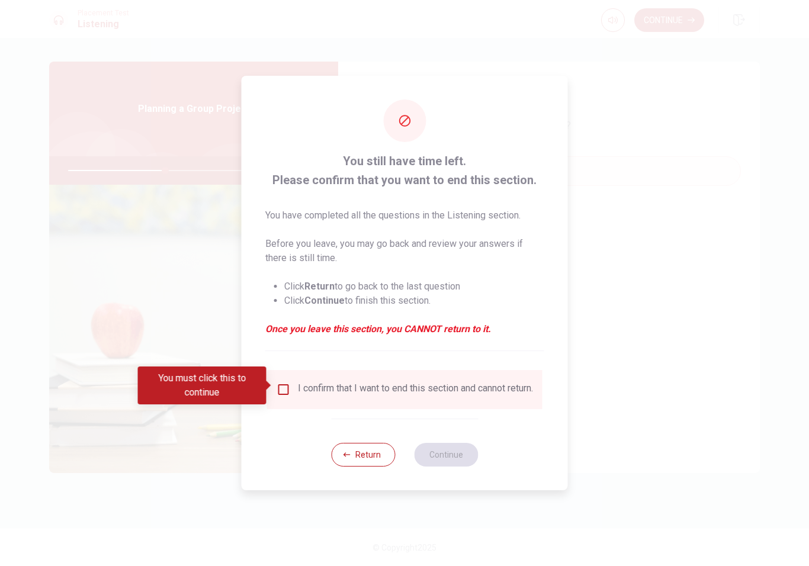
click at [277, 387] on input "You must click this to continue" at bounding box center [284, 389] width 14 height 14
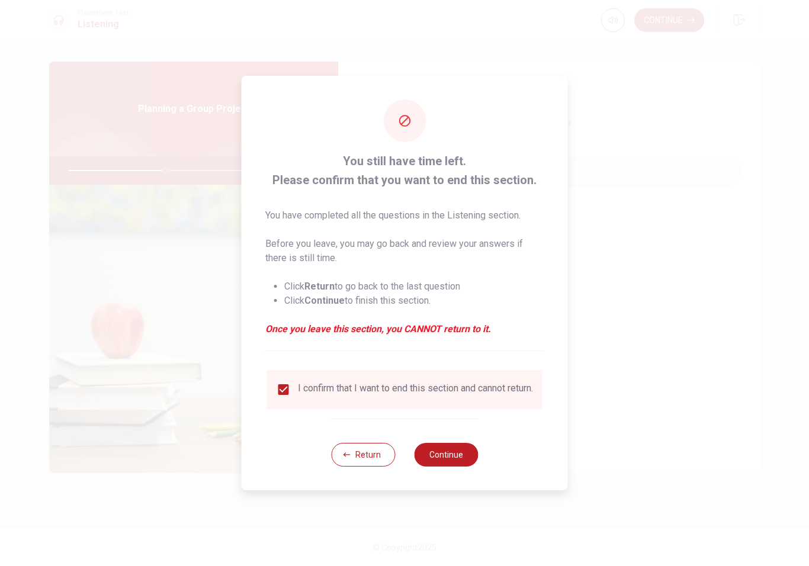
click at [448, 459] on button "Continue" at bounding box center [446, 455] width 64 height 24
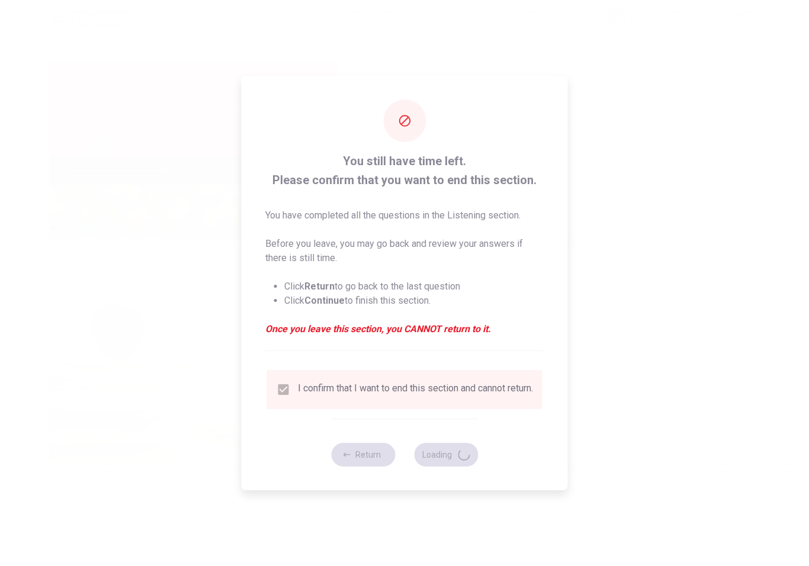
type input "46"
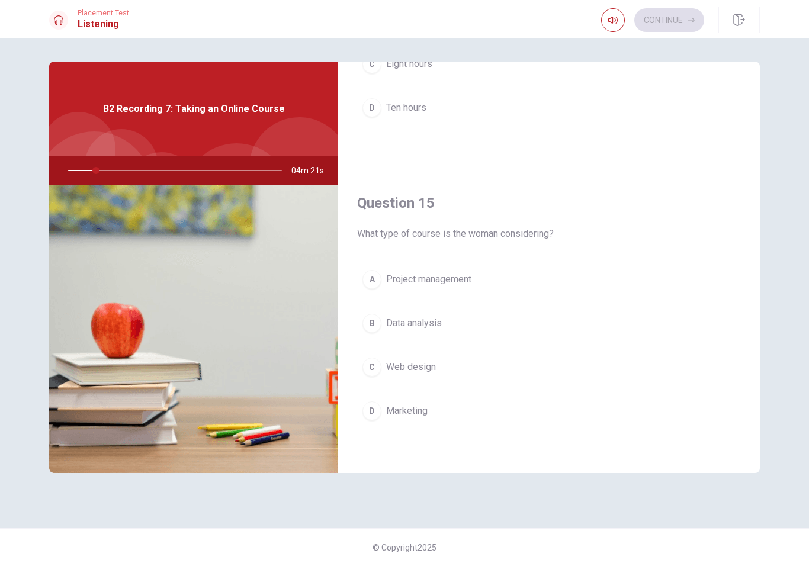
scroll to position [1104, 0]
click at [671, 357] on button "C Web design" at bounding box center [549, 367] width 384 height 30
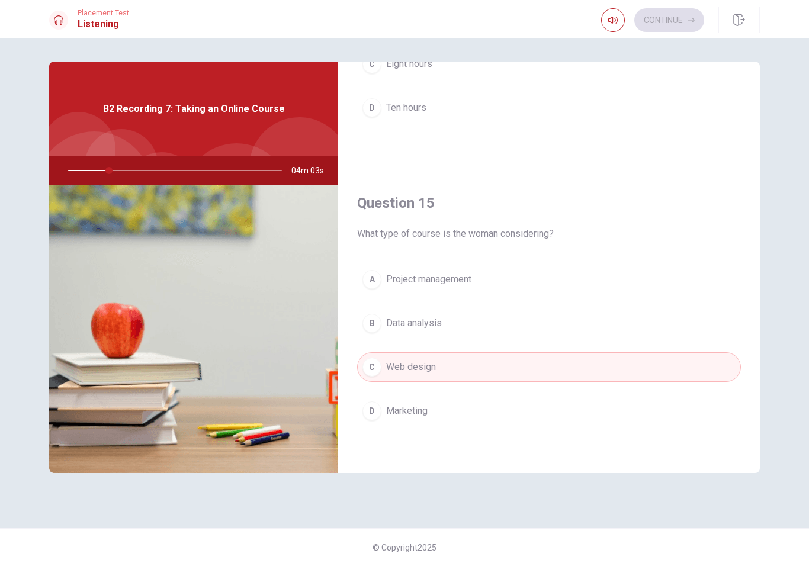
click at [637, 398] on button "D Marketing" at bounding box center [549, 411] width 384 height 30
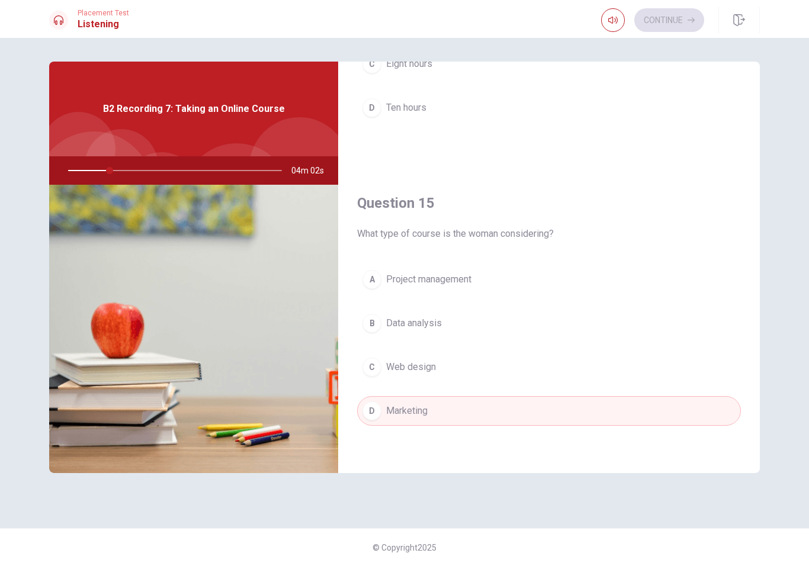
click at [632, 316] on button "B Data analysis" at bounding box center [549, 323] width 384 height 30
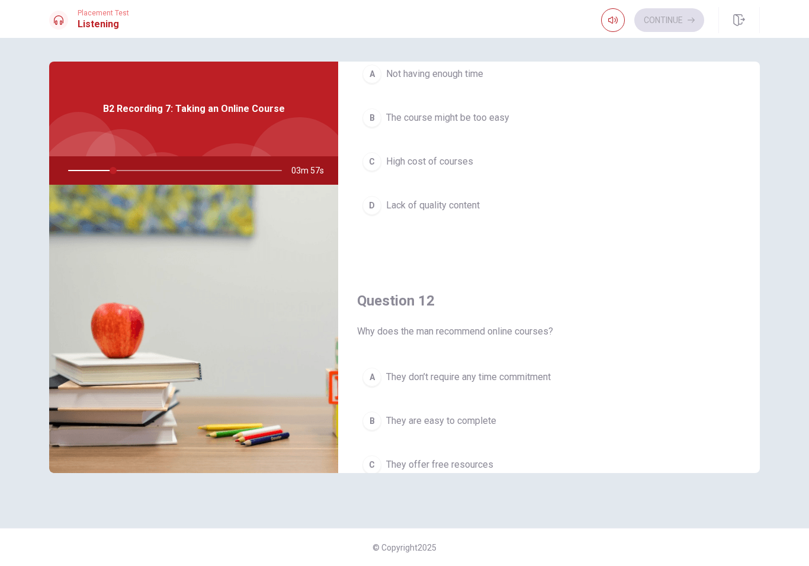
scroll to position [97, 0]
click at [522, 206] on button "D Lack of quality content" at bounding box center [549, 206] width 384 height 30
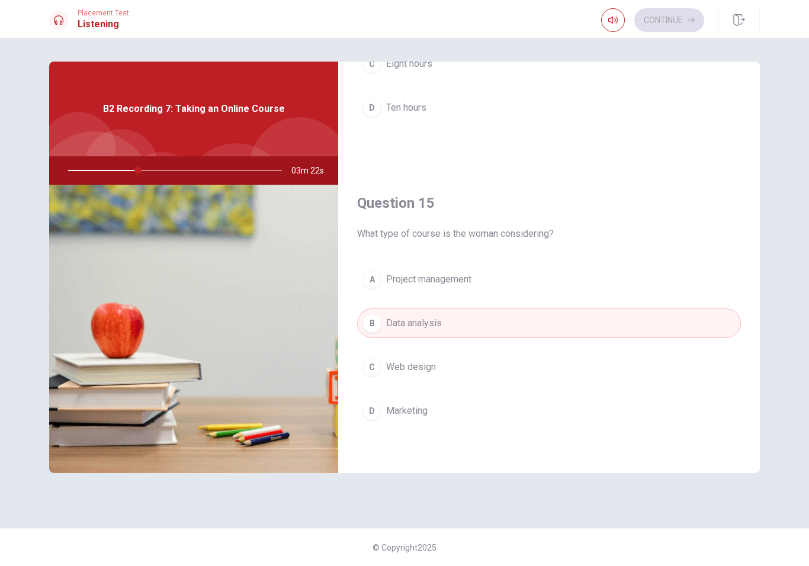
scroll to position [1104, 0]
click at [466, 277] on span "Project management" at bounding box center [428, 279] width 85 height 14
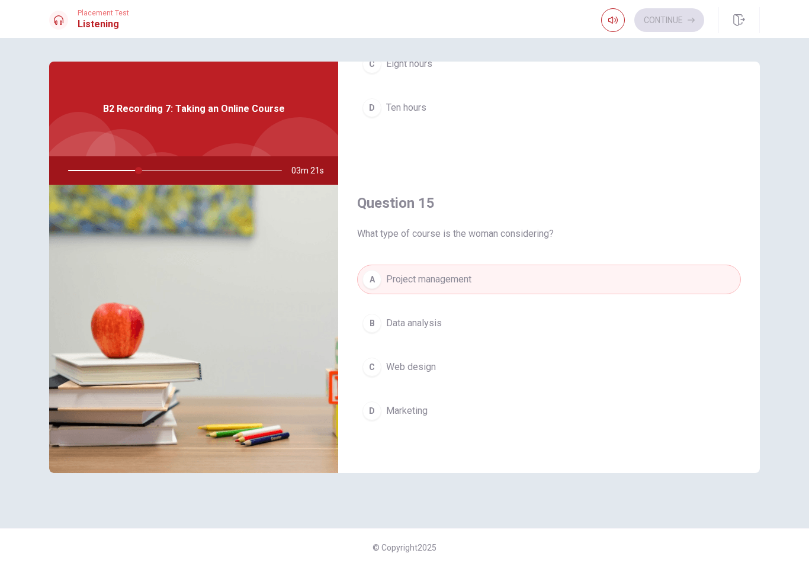
click at [483, 321] on button "B Data analysis" at bounding box center [549, 323] width 384 height 30
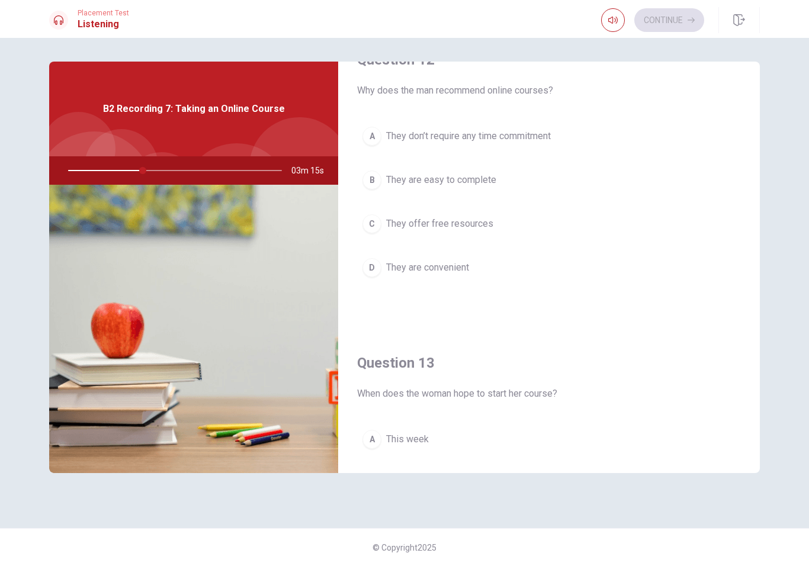
scroll to position [337, 0]
click at [465, 272] on span "They are convenient" at bounding box center [427, 268] width 83 height 14
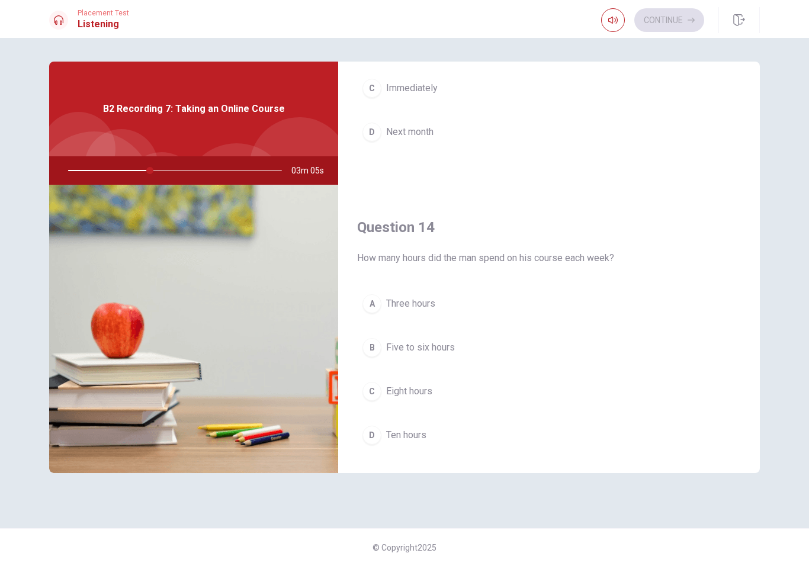
scroll to position [783, 0]
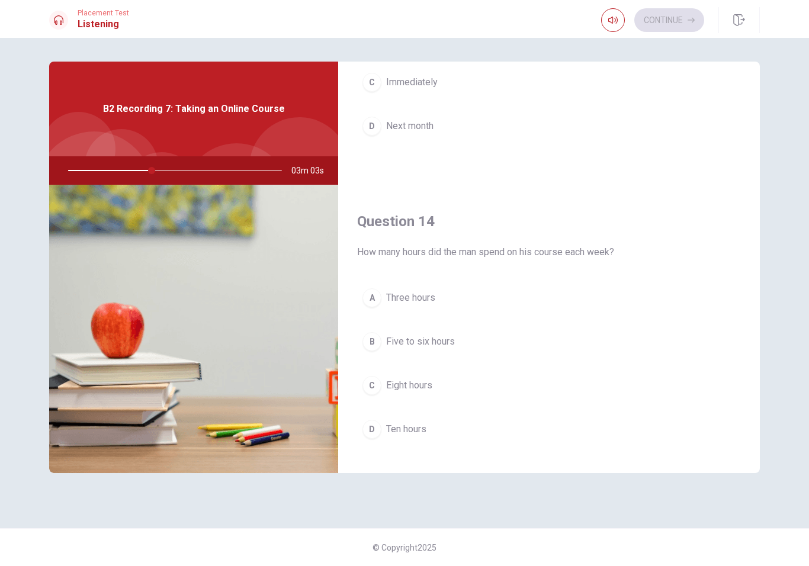
click at [439, 340] on span "Five to six hours" at bounding box center [420, 342] width 69 height 14
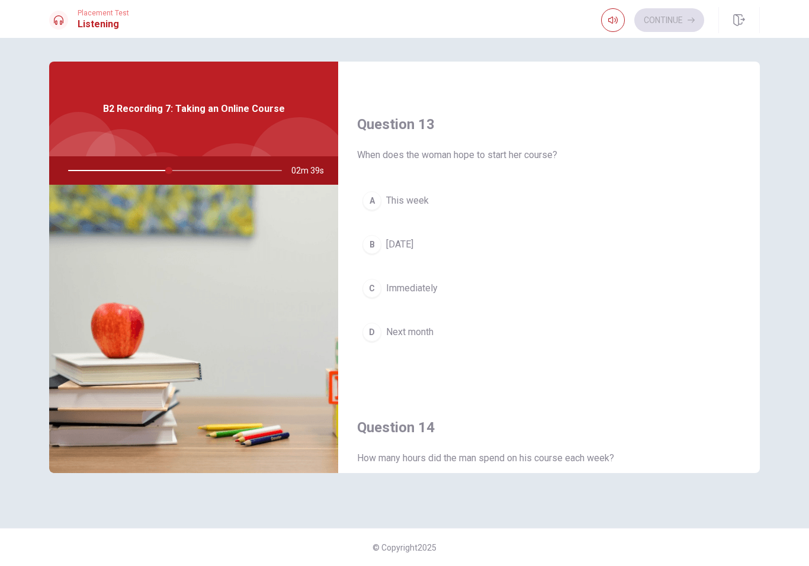
scroll to position [577, 0]
click at [470, 331] on button "D Next month" at bounding box center [549, 332] width 384 height 30
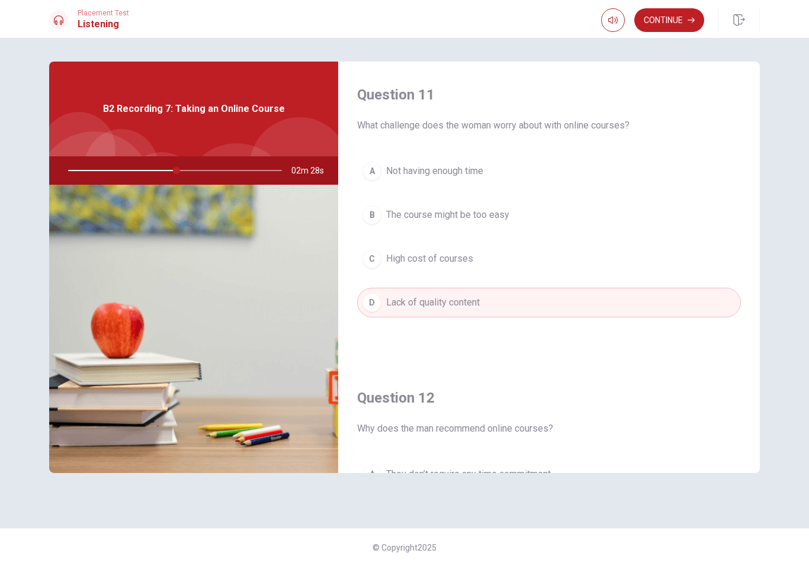
scroll to position [0, 0]
click at [511, 171] on button "A Not having enough time" at bounding box center [549, 171] width 384 height 30
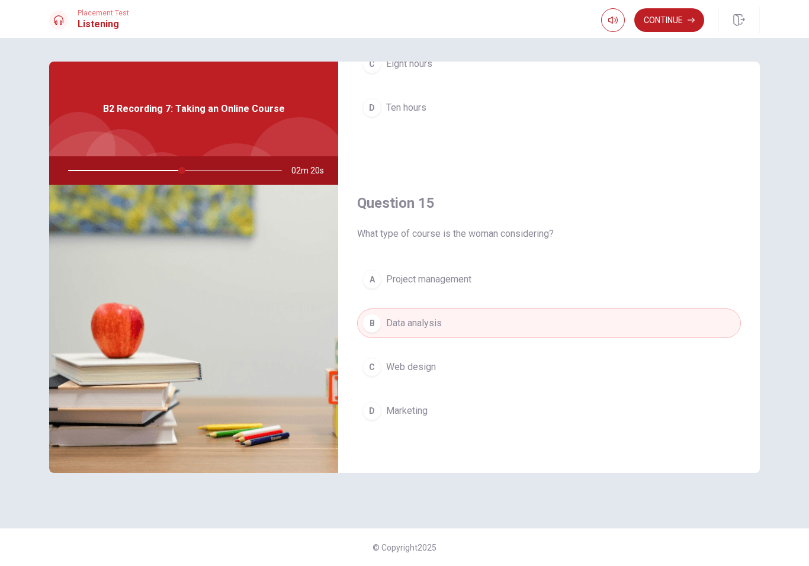
scroll to position [1104, 0]
click at [189, 160] on div at bounding box center [172, 170] width 237 height 28
click at [189, 168] on div at bounding box center [172, 170] width 237 height 28
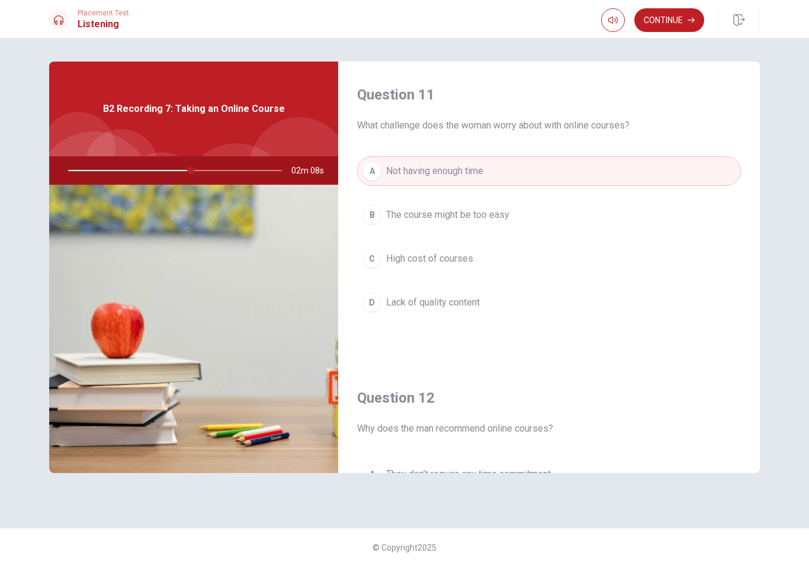
scroll to position [-1, 0]
click at [682, 17] on button "Continue" at bounding box center [669, 20] width 70 height 24
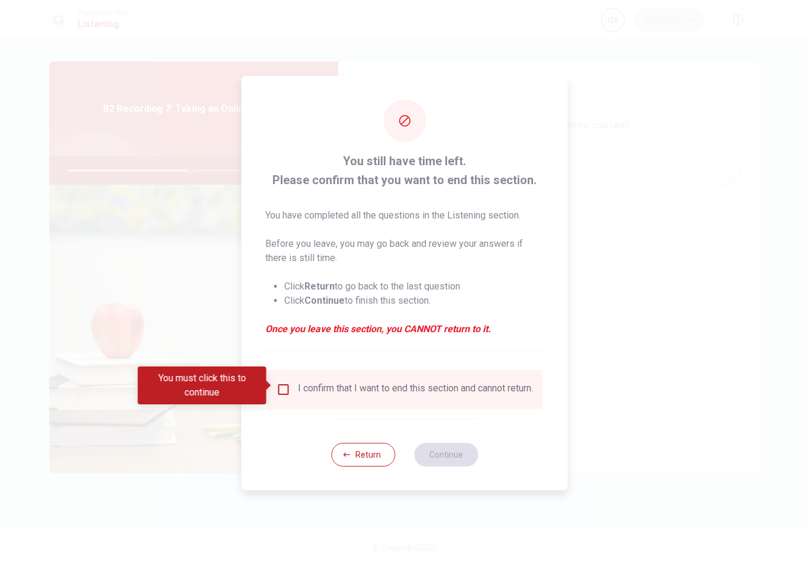
scroll to position [0, 0]
click at [279, 376] on div "I confirm that I want to end this section and cannot return." at bounding box center [404, 389] width 275 height 39
click at [287, 382] on input "You must click this to continue" at bounding box center [284, 389] width 14 height 14
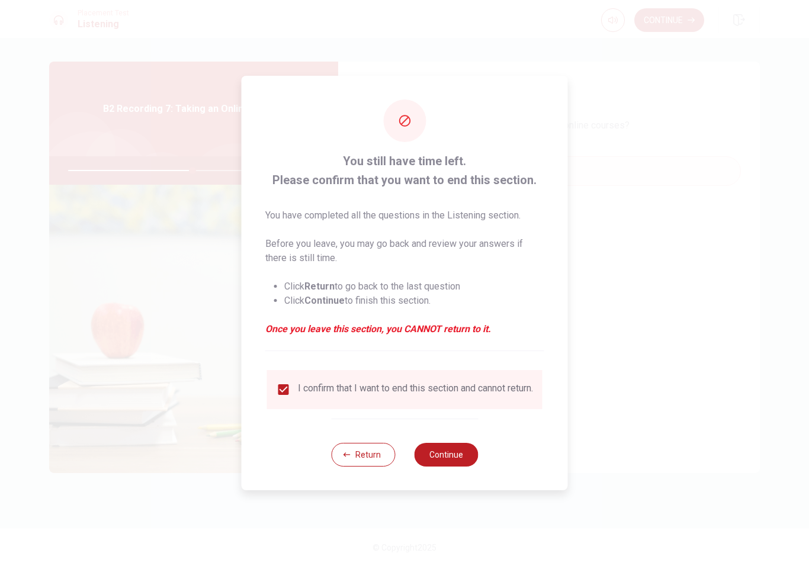
click at [452, 458] on button "Continue" at bounding box center [446, 455] width 64 height 24
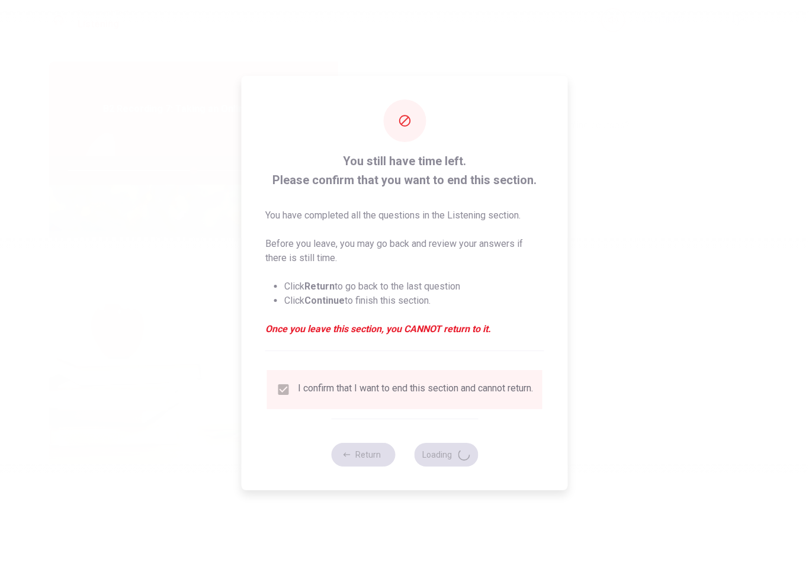
type input "59"
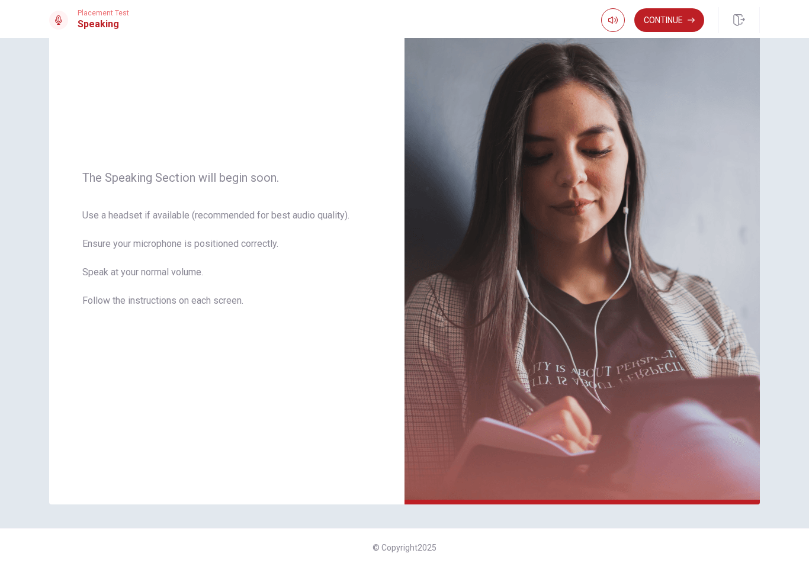
scroll to position [73, 0]
click at [671, 38] on img at bounding box center [581, 246] width 355 height 516
click at [670, 36] on div "Placement Test Speaking Continue" at bounding box center [404, 19] width 809 height 38
click at [682, 22] on button "Continue" at bounding box center [669, 20] width 70 height 24
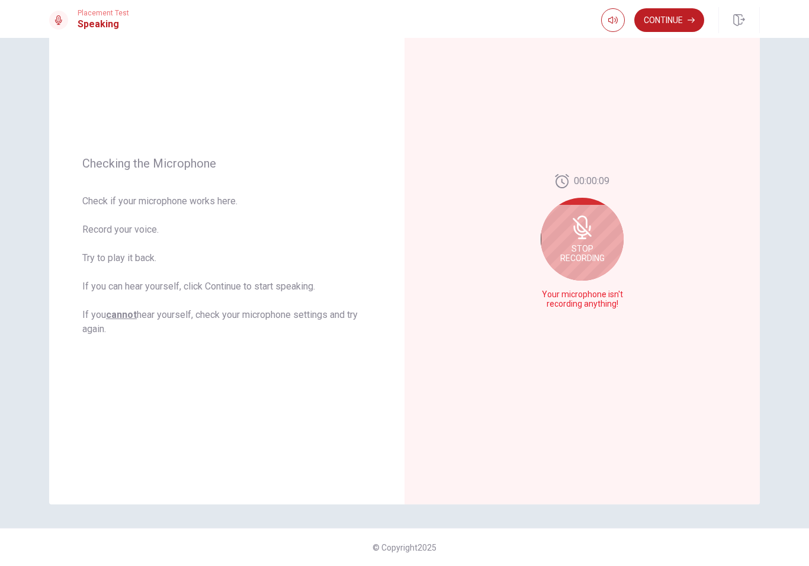
click at [590, 232] on icon at bounding box center [582, 228] width 24 height 24
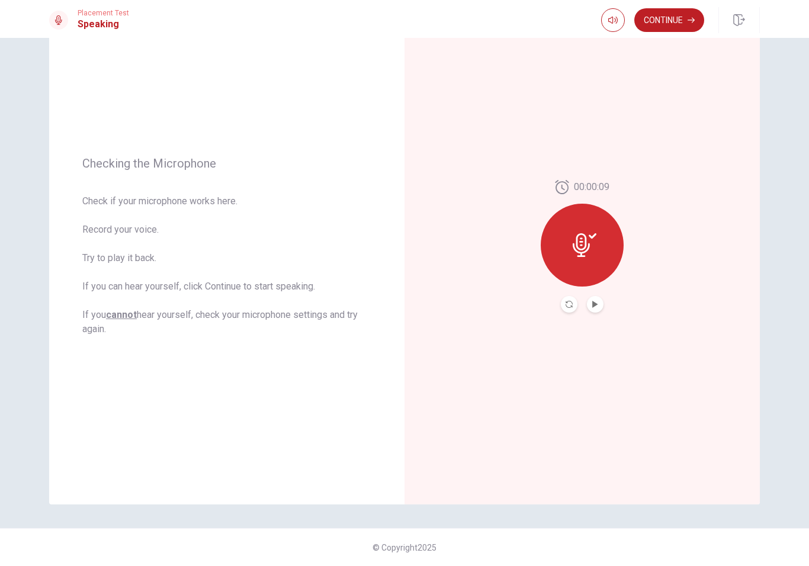
click at [596, 306] on icon "Play Audio" at bounding box center [594, 304] width 5 height 7
click at [570, 306] on icon "Record Again" at bounding box center [568, 304] width 7 height 7
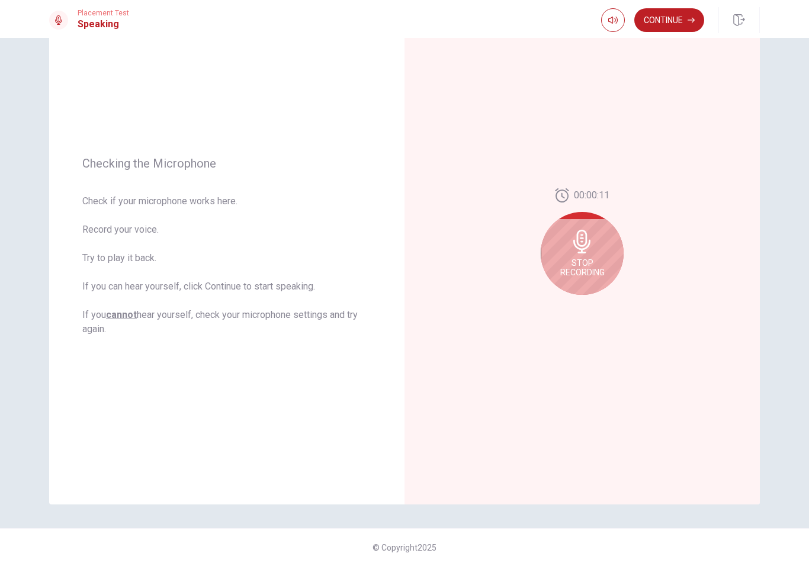
click at [591, 261] on span "Stop Recording" at bounding box center [582, 267] width 44 height 19
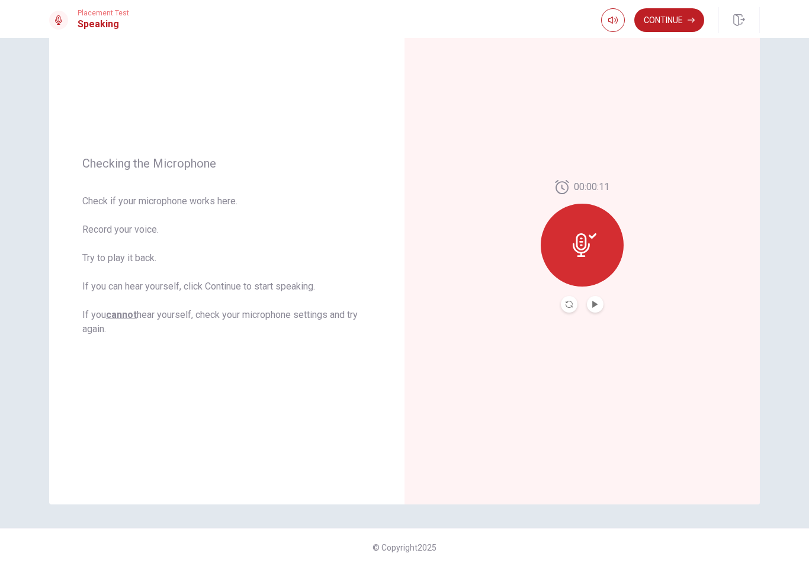
click at [595, 305] on icon "Play Audio" at bounding box center [594, 304] width 5 height 7
click at [680, 13] on button "Continue" at bounding box center [669, 20] width 70 height 24
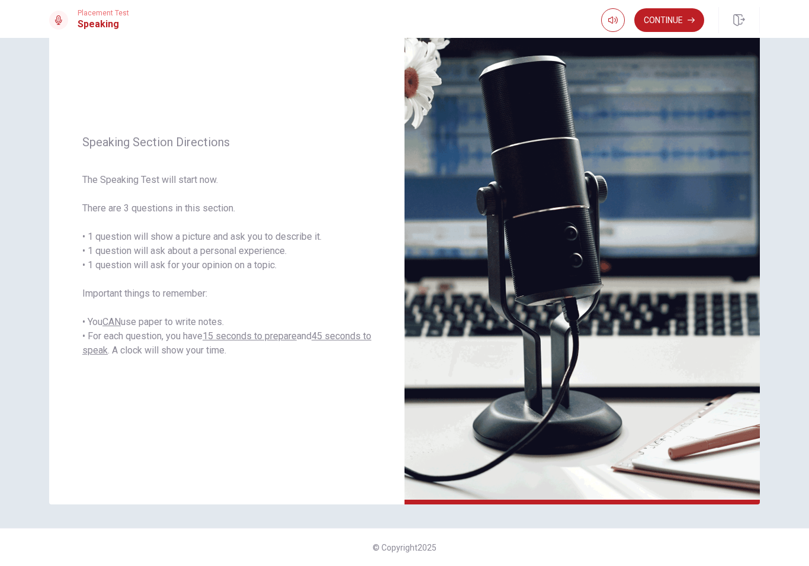
click at [676, 14] on button "Continue" at bounding box center [669, 20] width 70 height 24
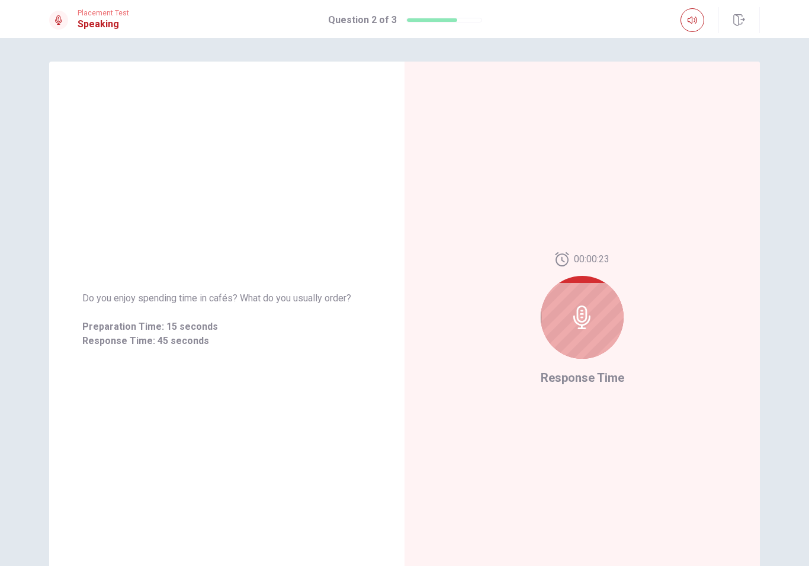
click at [600, 301] on div at bounding box center [582, 317] width 83 height 83
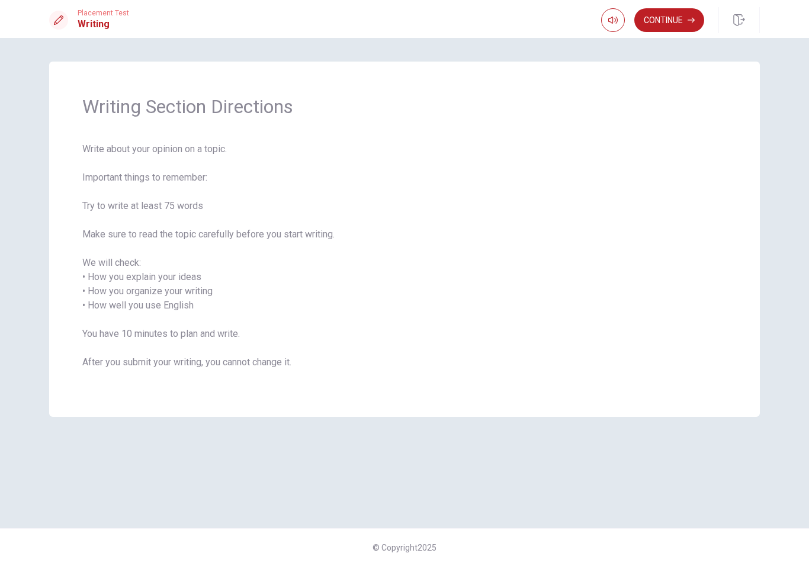
click at [684, 15] on button "Continue" at bounding box center [669, 20] width 70 height 24
